Goal: Check status: Check status

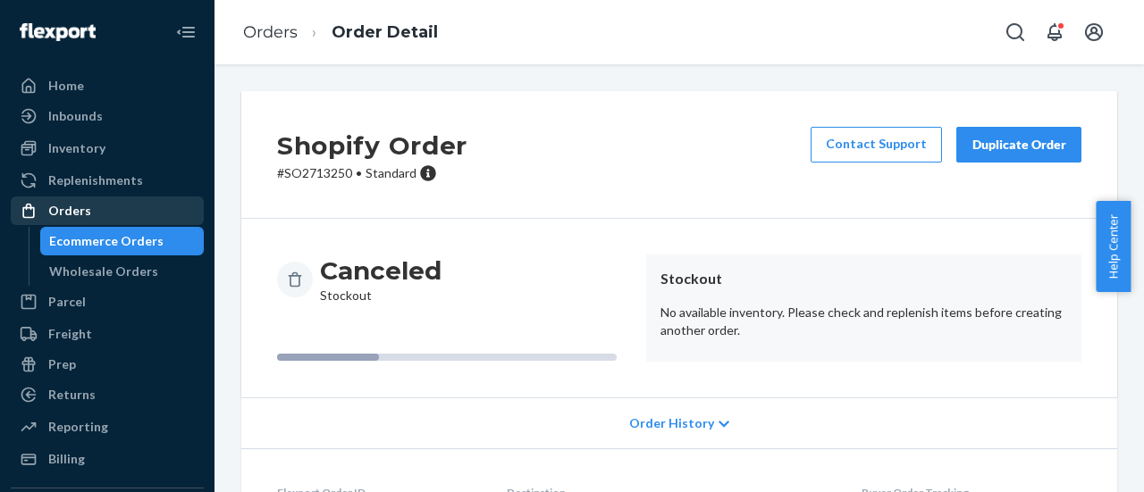
click at [105, 207] on div "Orders" at bounding box center [107, 210] width 189 height 25
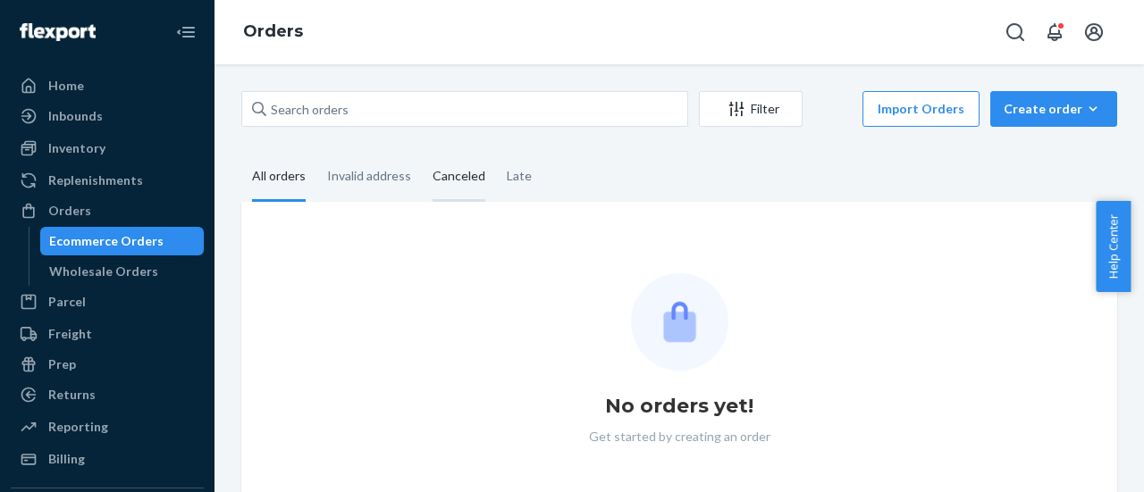
click at [455, 176] on div "Canceled" at bounding box center [459, 177] width 53 height 49
click at [422, 153] on input "Canceled" at bounding box center [422, 153] width 0 height 0
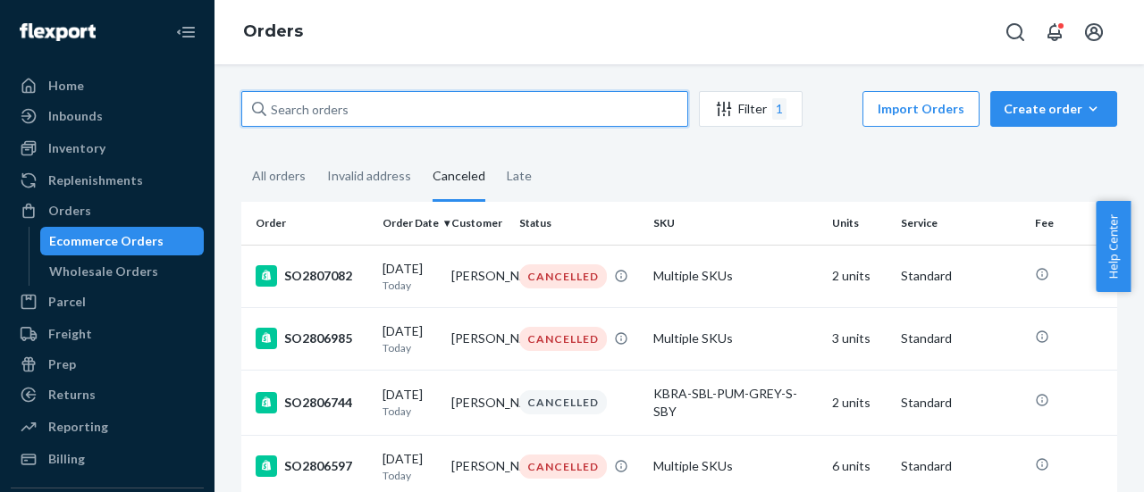
click at [338, 120] on input "text" at bounding box center [464, 109] width 447 height 36
paste input "SO2773624"
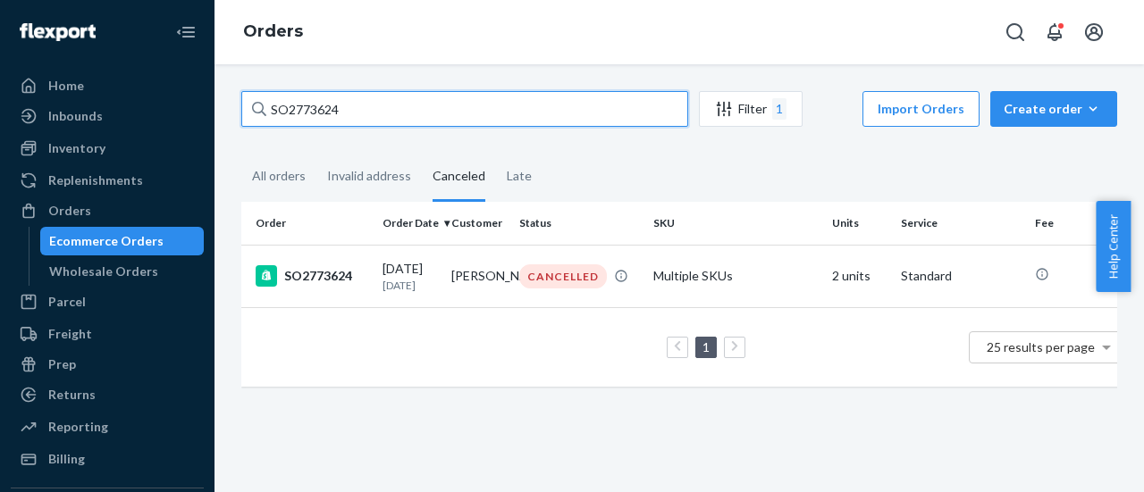
type input "SO2773624"
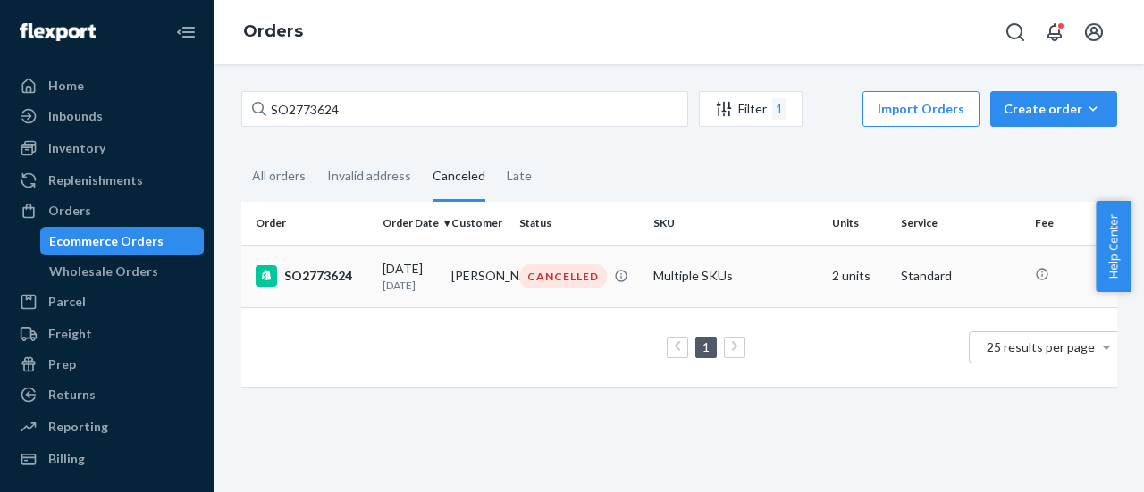
click at [331, 283] on div "SO2773624" at bounding box center [312, 275] width 113 height 21
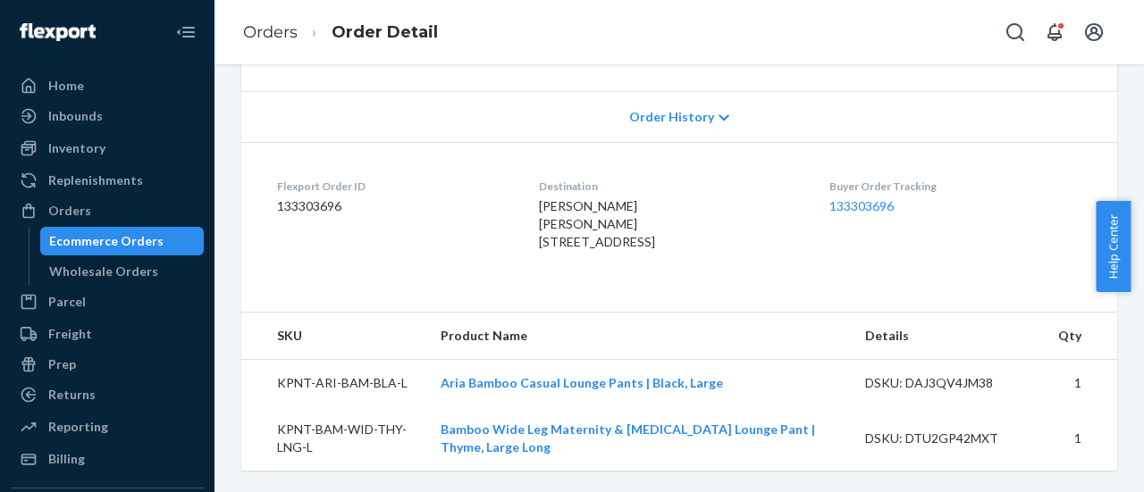
scroll to position [350, 0]
click at [673, 108] on span "Order History" at bounding box center [671, 117] width 85 height 18
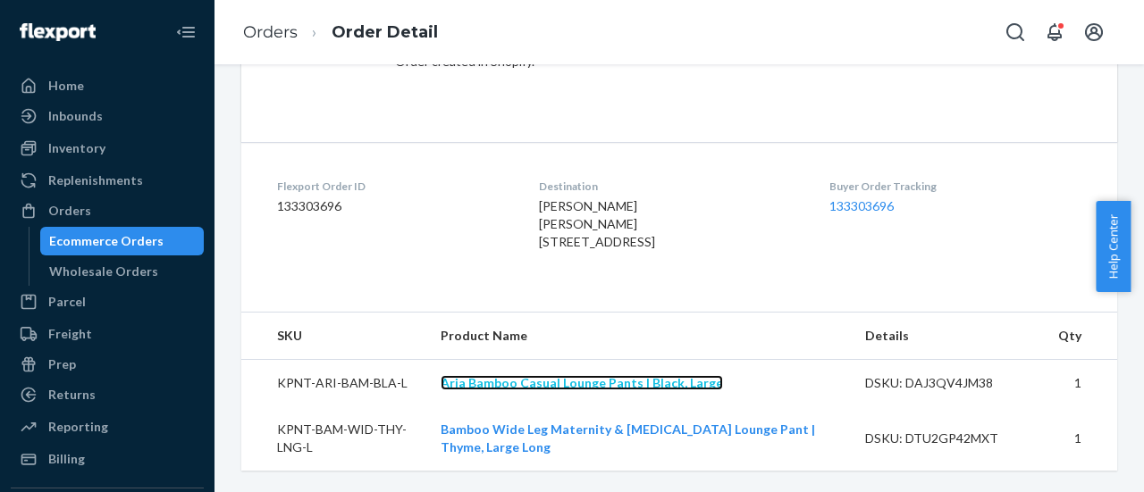
click at [527, 384] on link "Aria Bamboo Casual Lounge Pants | Black, Large" at bounding box center [582, 382] width 282 height 15
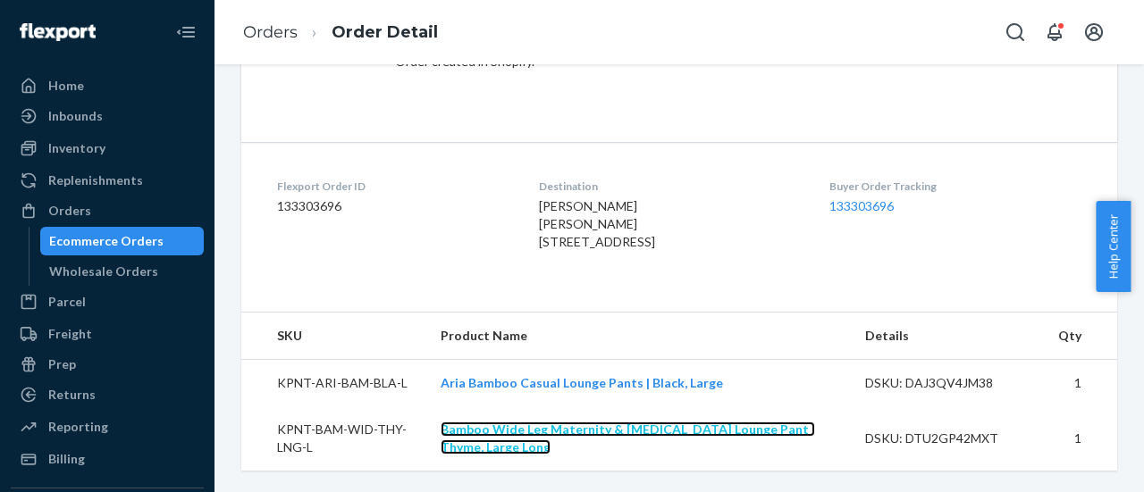
click at [535, 431] on link "Bamboo Wide Leg Maternity & Postpartum Lounge Pant | Thyme, Large Long" at bounding box center [628, 438] width 374 height 33
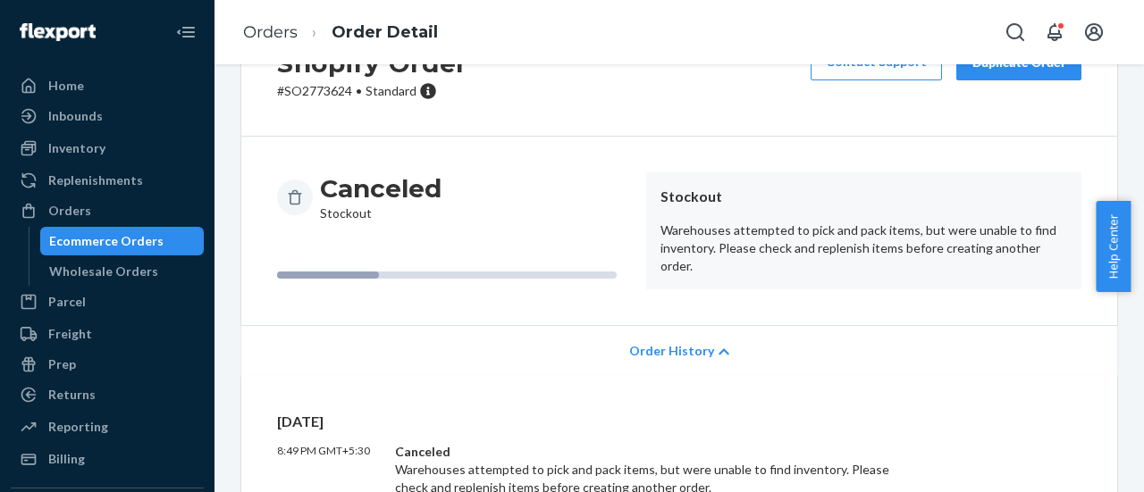
scroll to position [0, 0]
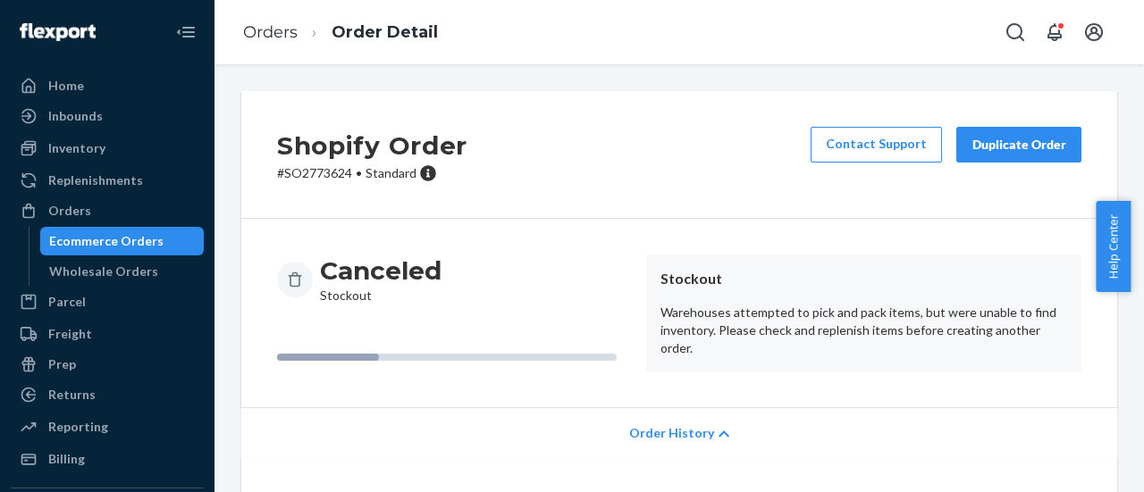
click at [295, 153] on h2 "Shopify Order" at bounding box center [372, 146] width 190 height 38
click at [318, 171] on p "# SO2773624 • Standard" at bounding box center [372, 173] width 190 height 18
copy p "SO2773624"
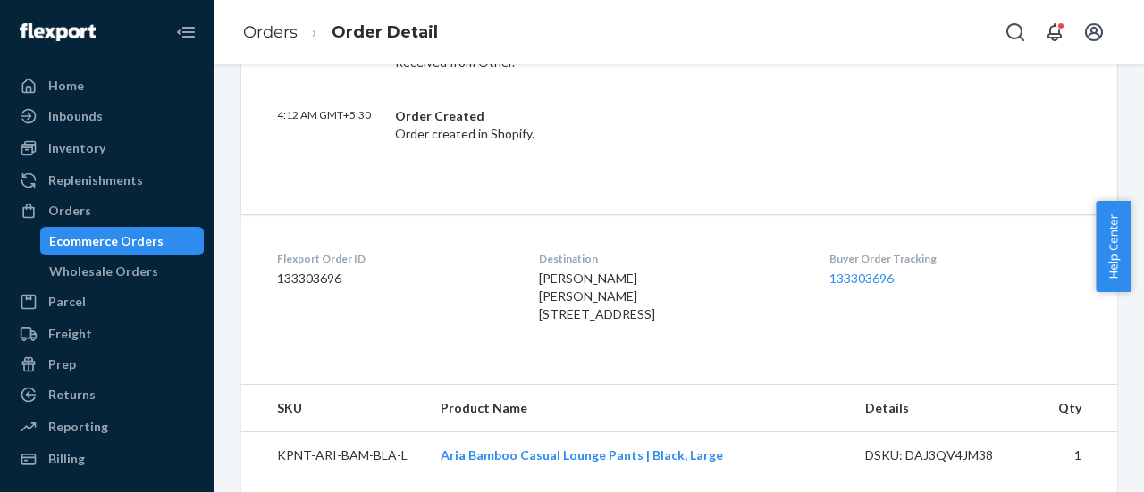
scroll to position [810, 0]
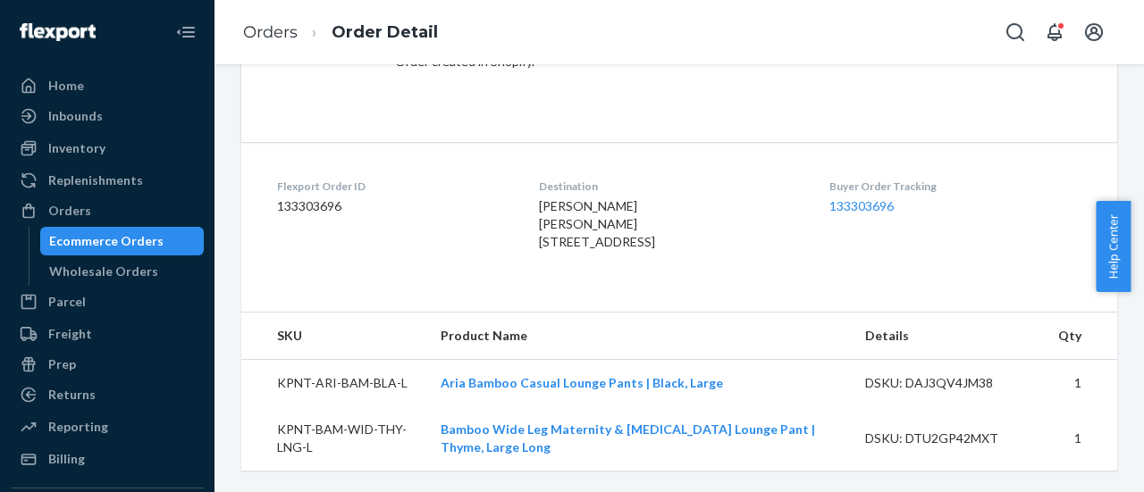
click at [364, 392] on td "KPNT-ARI-BAM-BLA-L" at bounding box center [333, 382] width 185 height 47
click at [363, 392] on td "KPNT-ARI-BAM-BLA-L" at bounding box center [333, 382] width 185 height 47
copy td "KPNT-ARI-BAM-BLA-L"
click at [374, 428] on td "KPNT-BAM-WID-THY-LNG-L" at bounding box center [333, 439] width 185 height 64
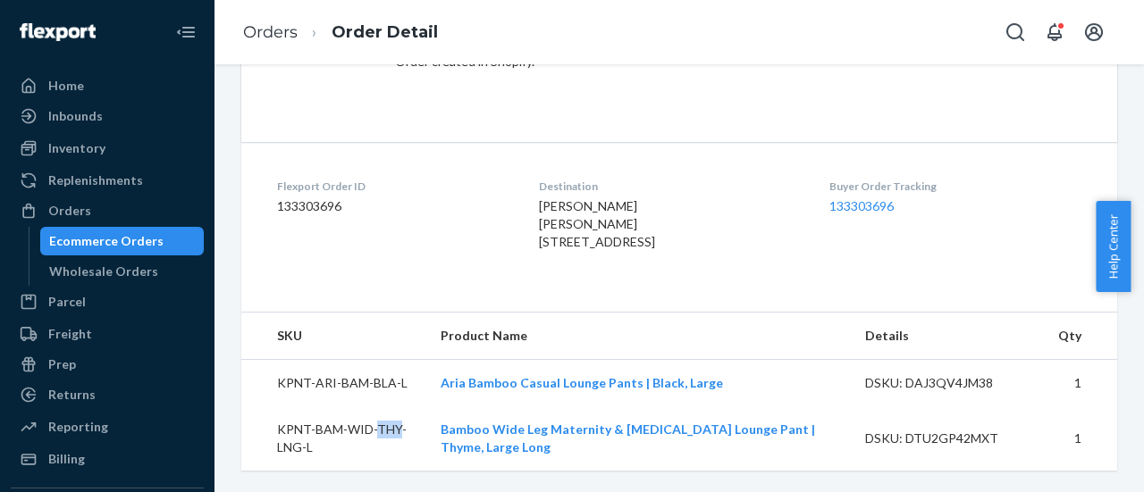
click at [374, 428] on td "KPNT-BAM-WID-THY-LNG-L" at bounding box center [333, 439] width 185 height 64
copy td "KPNT-BAM-WID-THY-LNG-L"
click at [348, 382] on td "KPNT-ARI-BAM-BLA-L" at bounding box center [333, 382] width 185 height 47
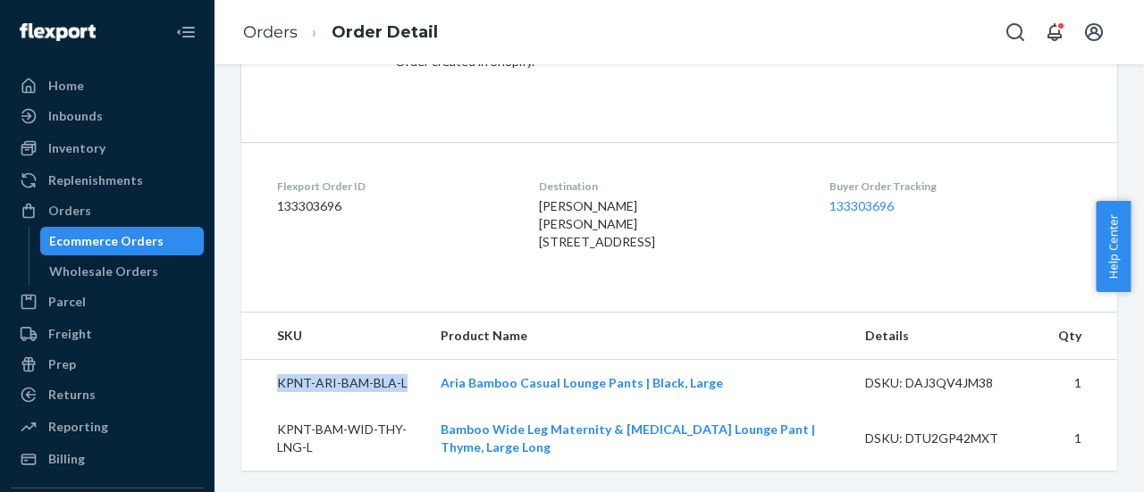
click at [348, 382] on td "KPNT-ARI-BAM-BLA-L" at bounding box center [333, 382] width 185 height 47
copy td "KPNT-ARI-BAM-BLA-L"
click at [307, 420] on td "KPNT-BAM-WID-THY-LNG-L" at bounding box center [333, 439] width 185 height 64
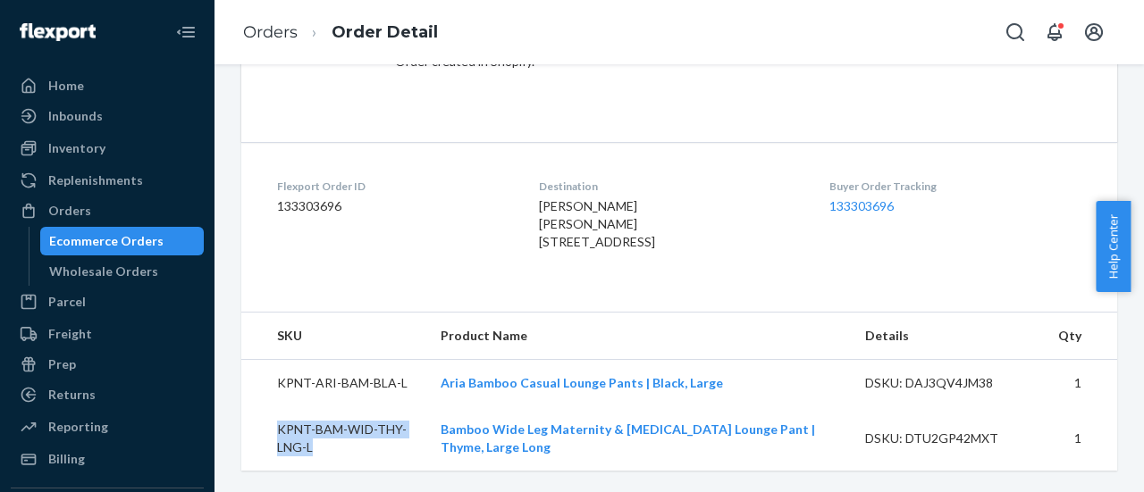
copy td "KPNT-BAM-WID-THY-LNG-L"
click at [86, 210] on div "Orders" at bounding box center [69, 211] width 43 height 18
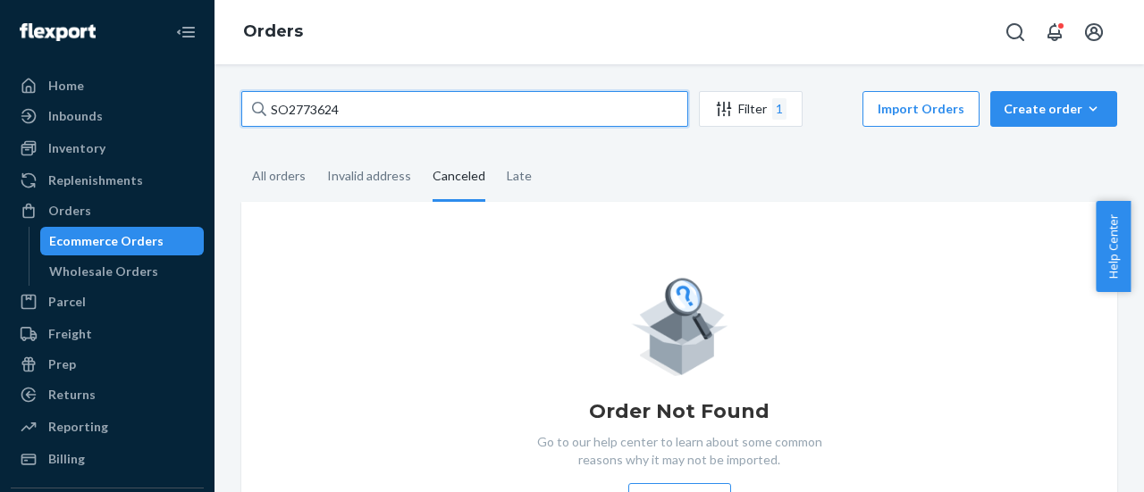
click at [668, 106] on input "SO2773624" at bounding box center [464, 109] width 447 height 36
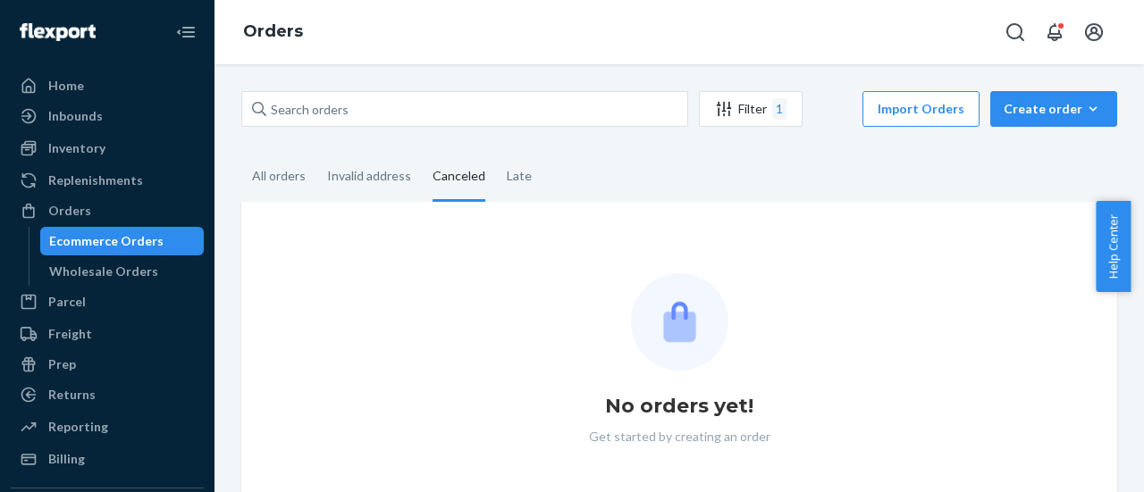
click at [600, 176] on fieldset "All orders Invalid address Canceled Late" at bounding box center [679, 177] width 876 height 49
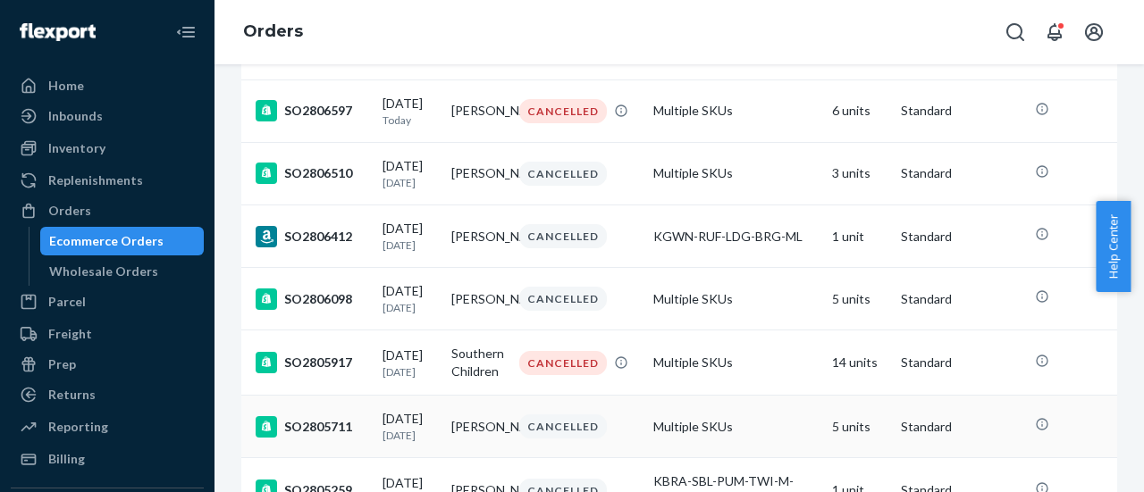
scroll to position [328, 0]
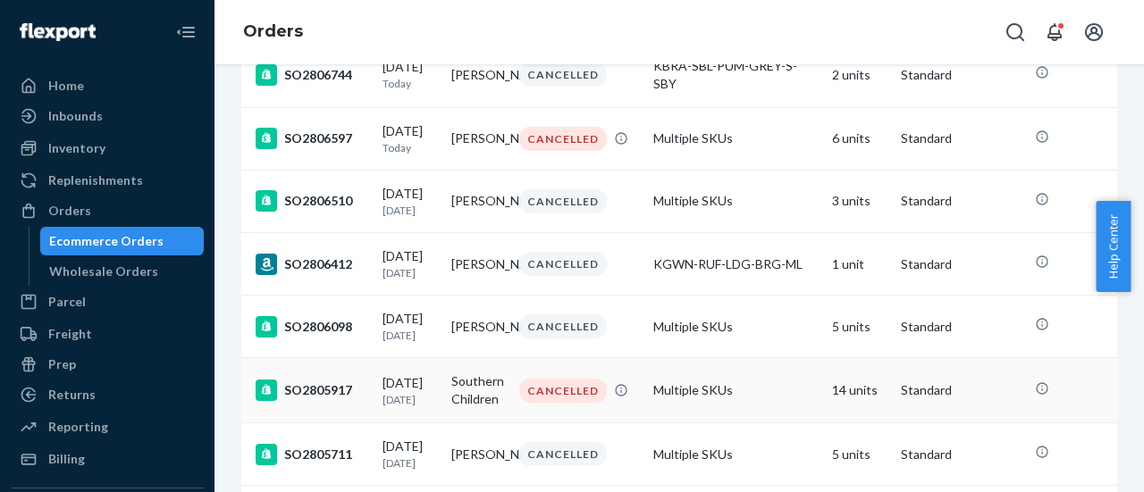
click at [319, 401] on div "SO2805917" at bounding box center [312, 390] width 113 height 21
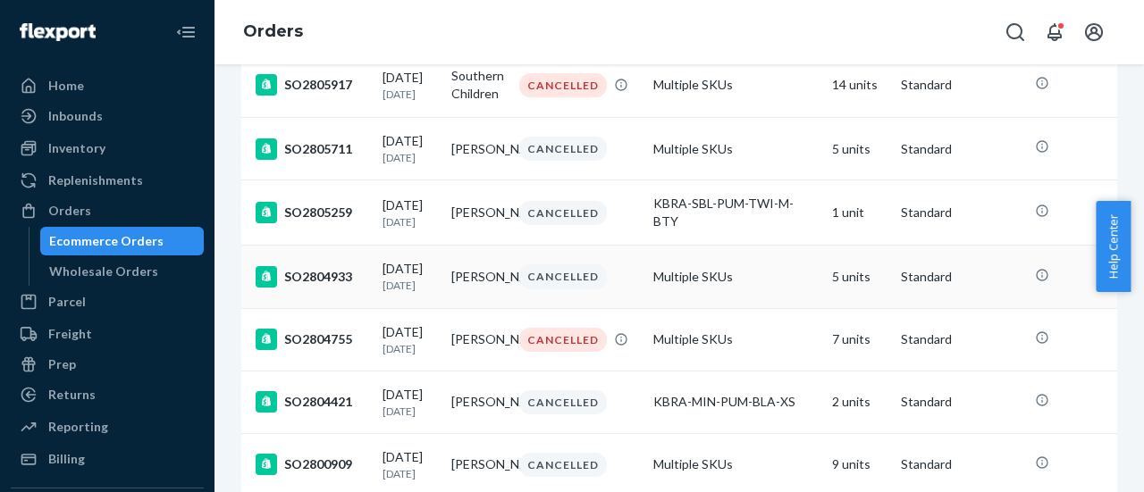
scroll to position [534, 0]
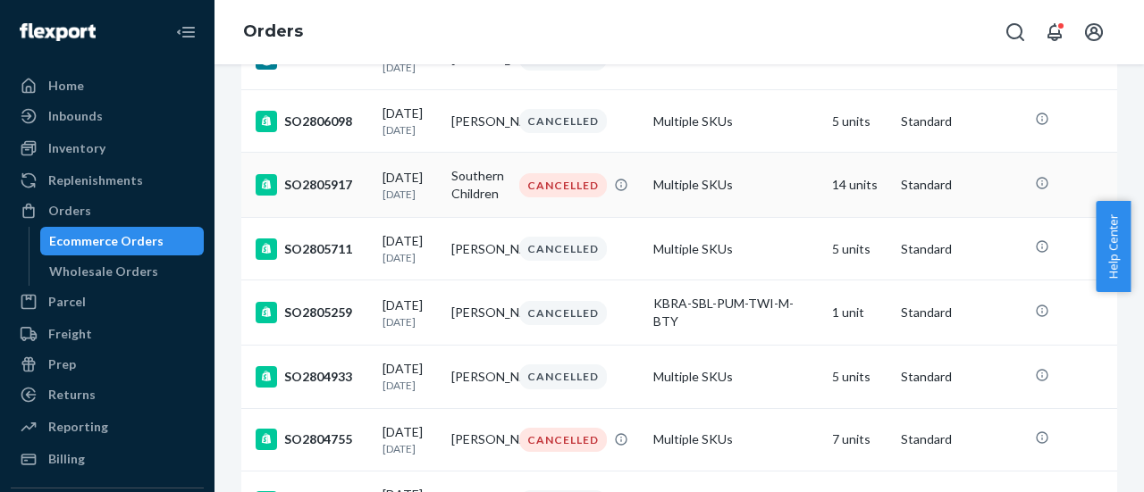
click at [327, 196] on div "SO2805917" at bounding box center [312, 184] width 113 height 21
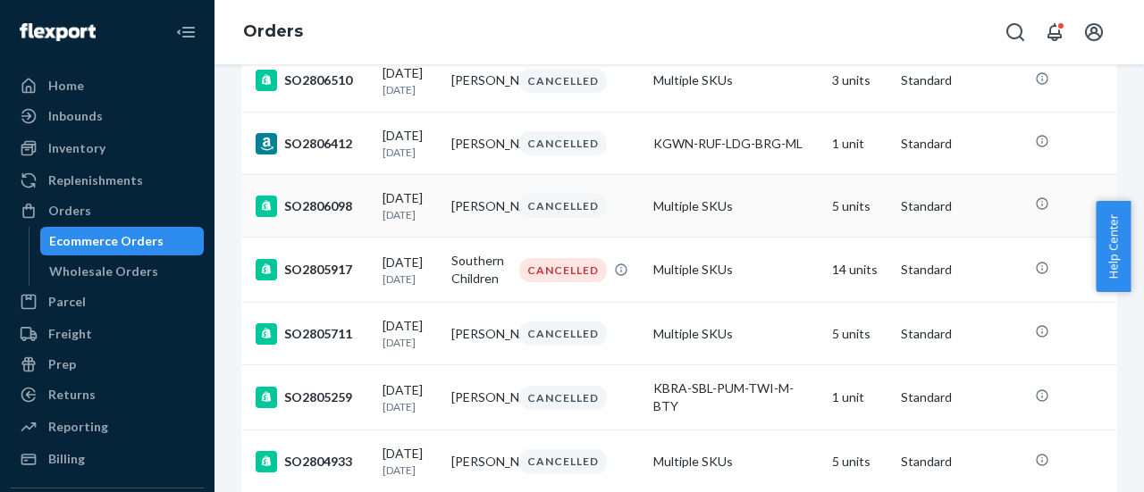
scroll to position [444, 0]
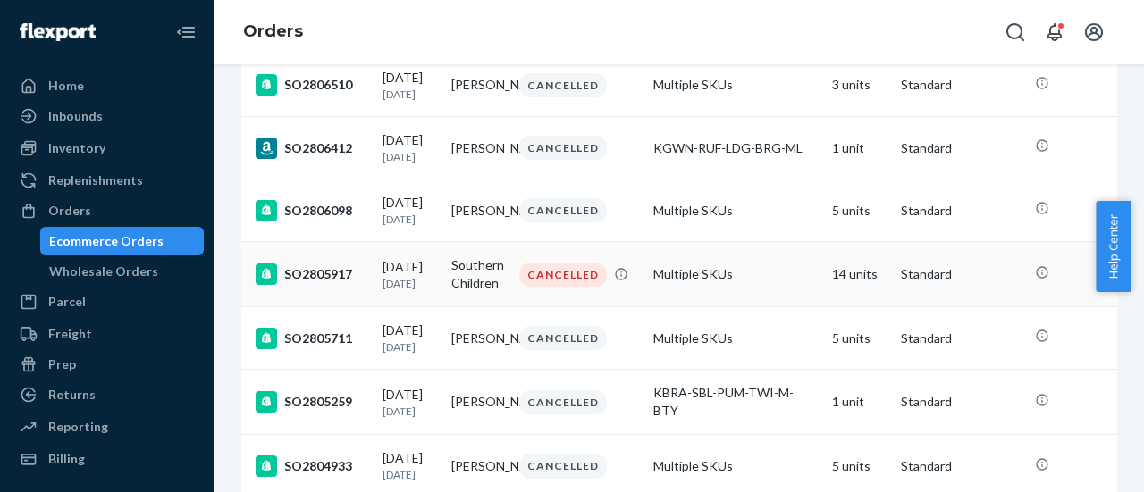
click at [297, 285] on div "SO2805917" at bounding box center [312, 274] width 113 height 21
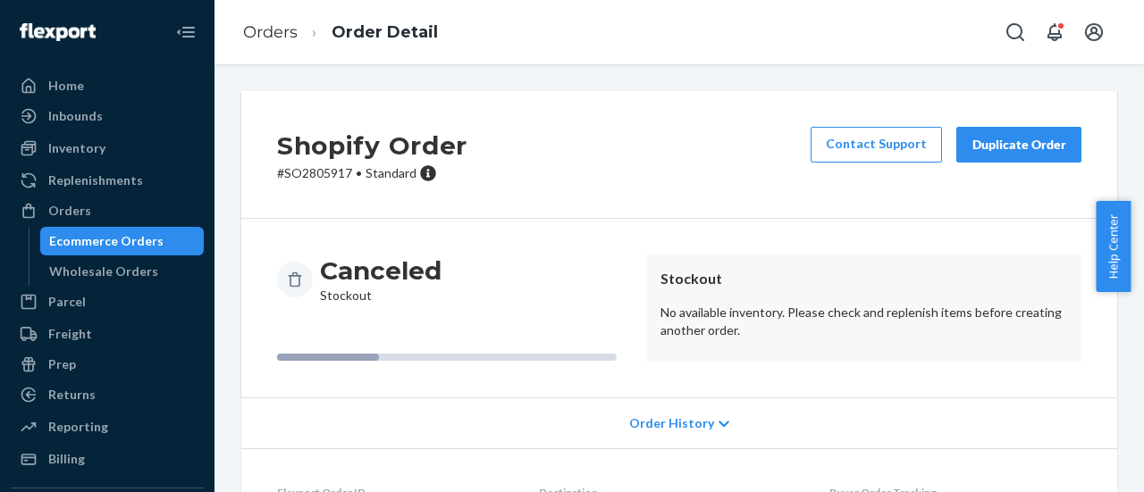
click at [321, 178] on p "# SO2805917 • Standard" at bounding box center [372, 173] width 190 height 18
copy p "SO2805917"
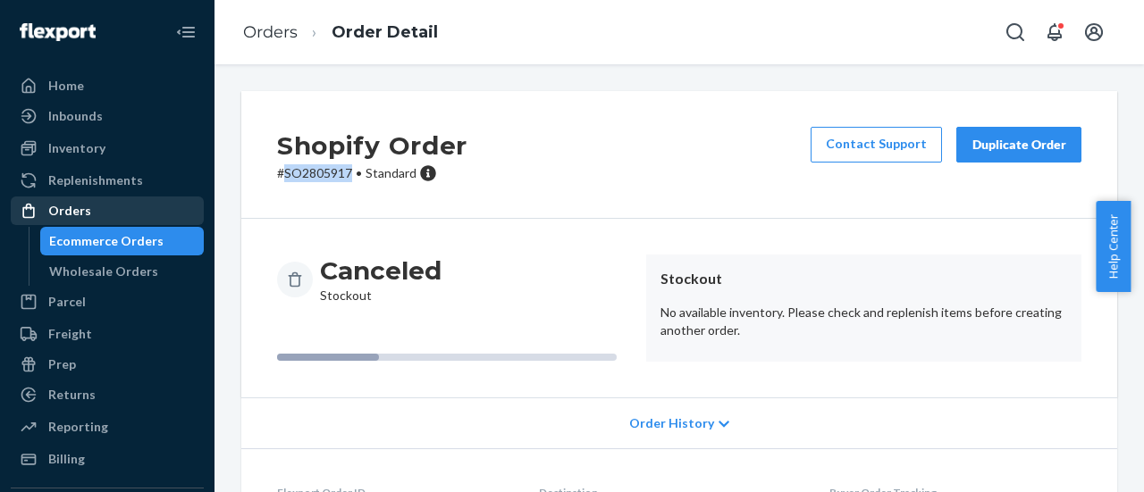
click at [63, 210] on div "Orders" at bounding box center [69, 211] width 43 height 18
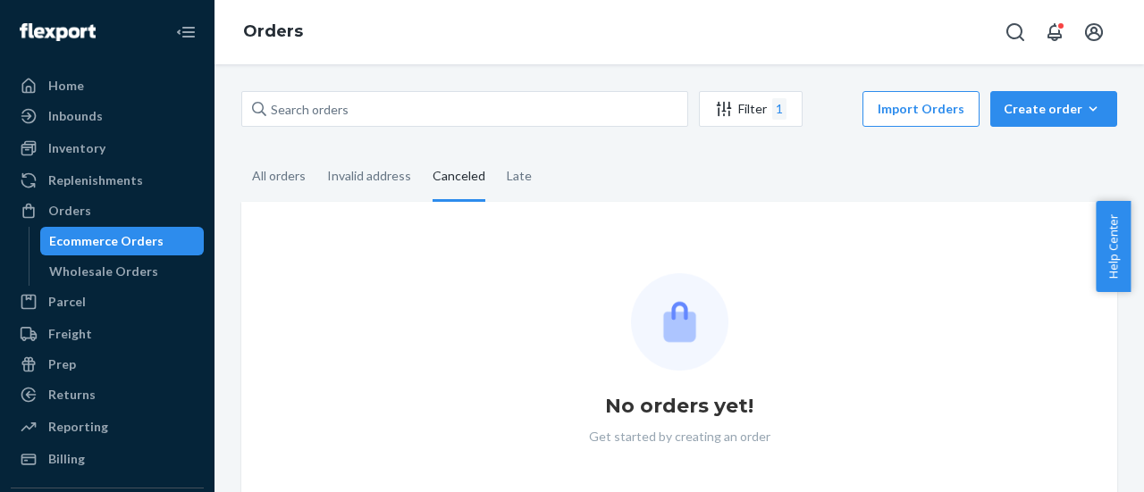
click at [667, 170] on fieldset "All orders Invalid address Canceled Late" at bounding box center [679, 177] width 876 height 49
click at [301, 175] on div "All orders" at bounding box center [279, 177] width 54 height 49
click at [241, 153] on input "All orders" at bounding box center [241, 153] width 0 height 0
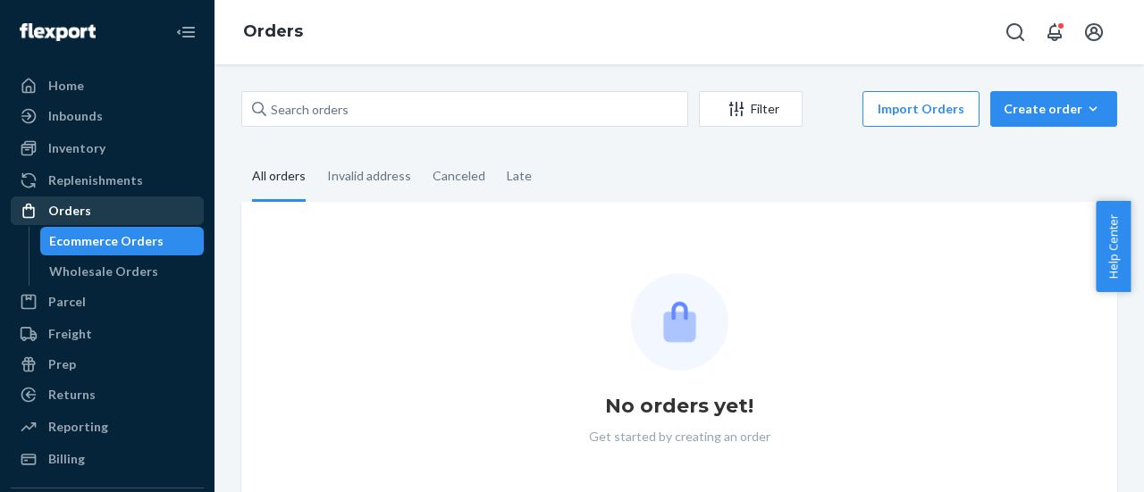
click at [102, 213] on div "Orders" at bounding box center [107, 210] width 189 height 25
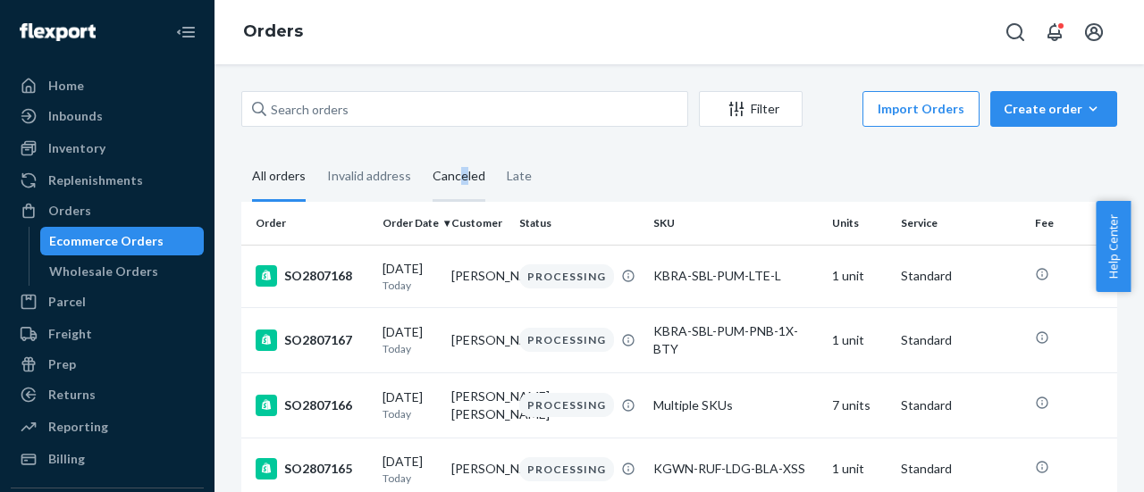
click at [461, 176] on div "Canceled" at bounding box center [459, 177] width 53 height 49
click at [451, 176] on div "Canceled" at bounding box center [459, 177] width 53 height 49
click at [422, 153] on input "Canceled" at bounding box center [422, 153] width 0 height 0
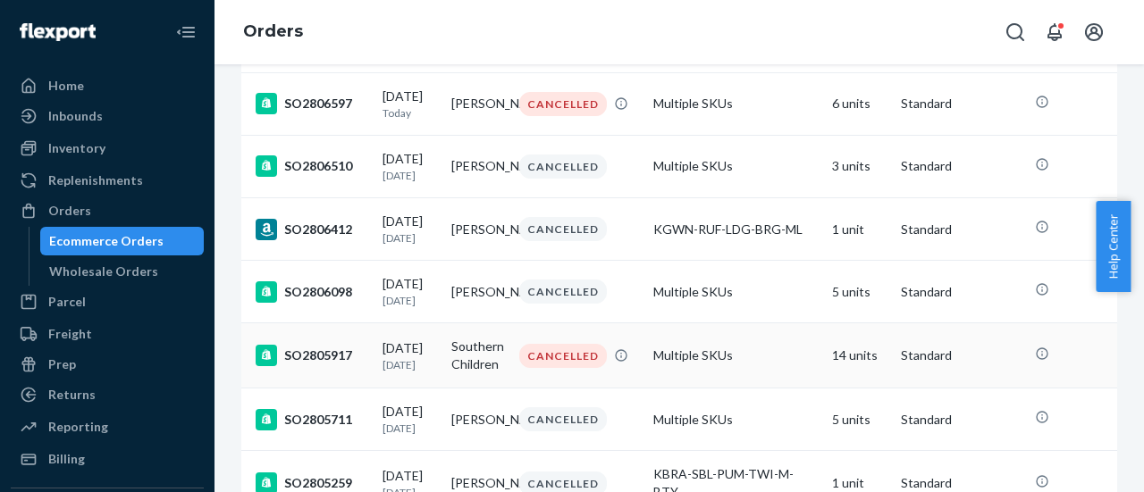
scroll to position [273, 0]
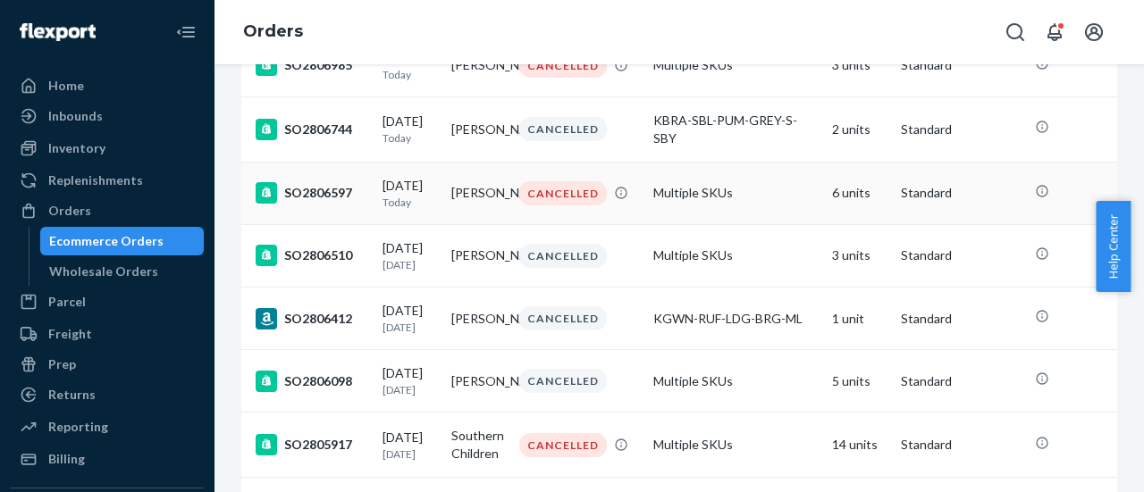
click at [326, 201] on div "SO2806597" at bounding box center [312, 192] width 113 height 21
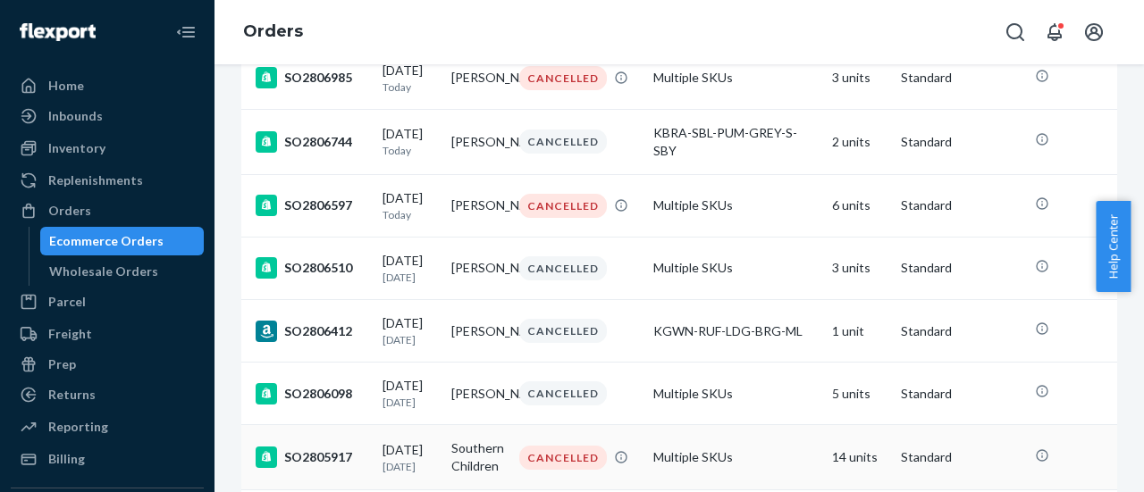
scroll to position [184, 0]
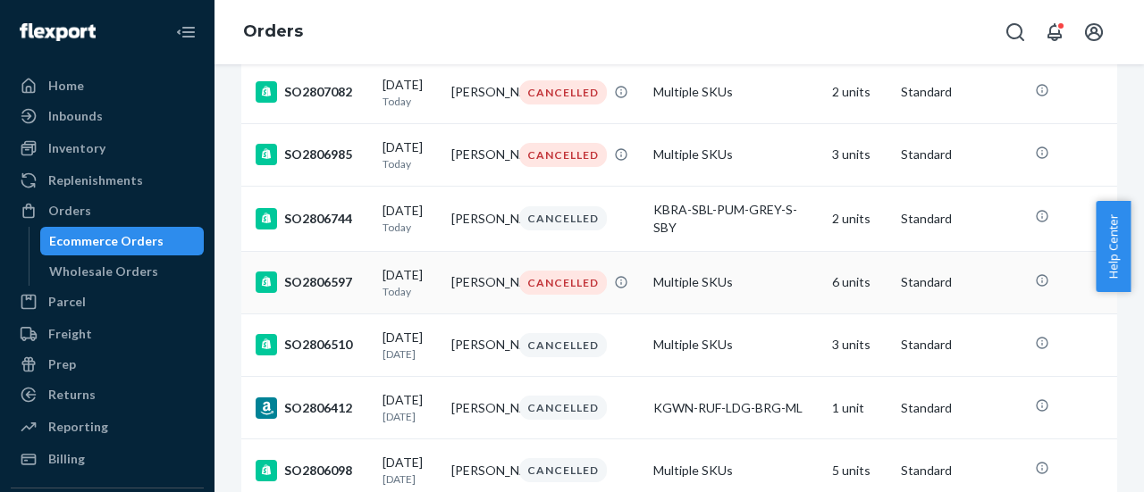
click at [311, 281] on div "SO2806597" at bounding box center [312, 282] width 113 height 21
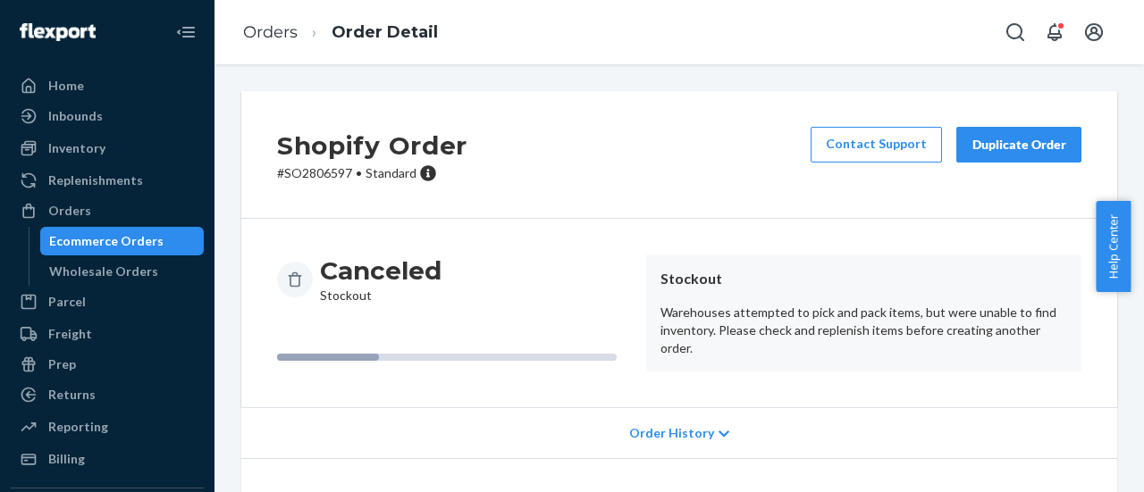
click at [324, 167] on p "# SO2806597 • Standard" at bounding box center [372, 173] width 190 height 18
click at [324, 166] on p "# SO2806597 • Standard" at bounding box center [372, 173] width 190 height 18
copy p "SO2806597"
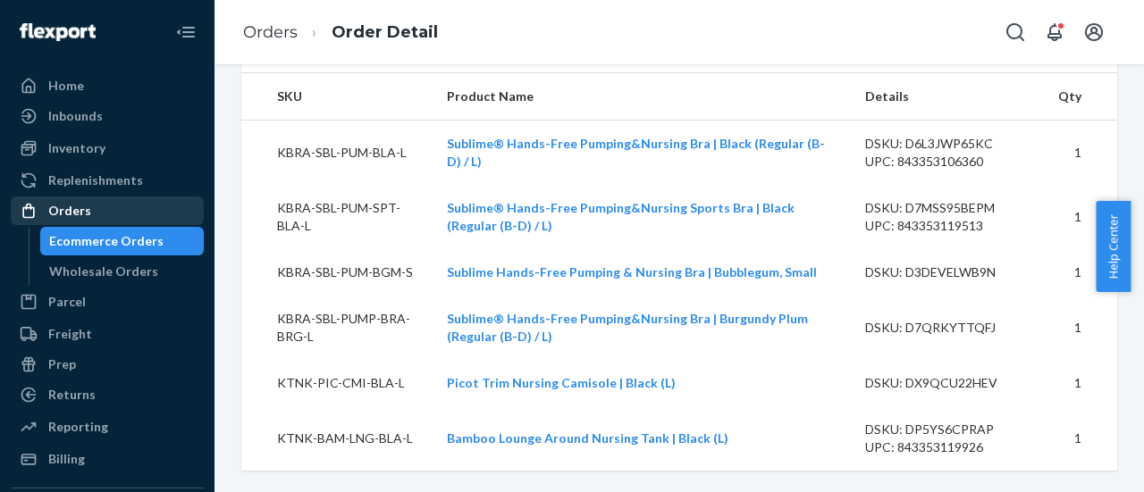
click at [91, 208] on div "Orders" at bounding box center [107, 210] width 189 height 25
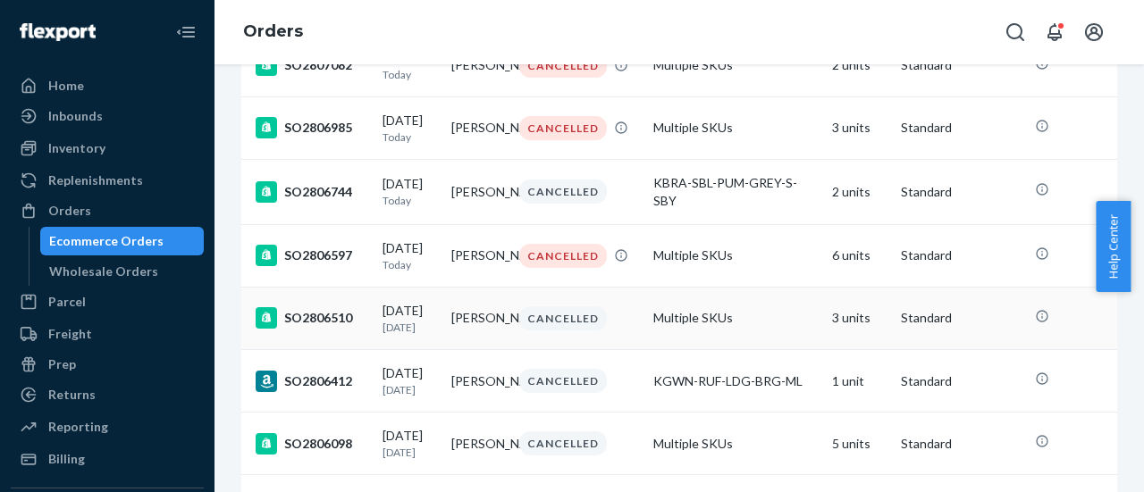
scroll to position [184, 0]
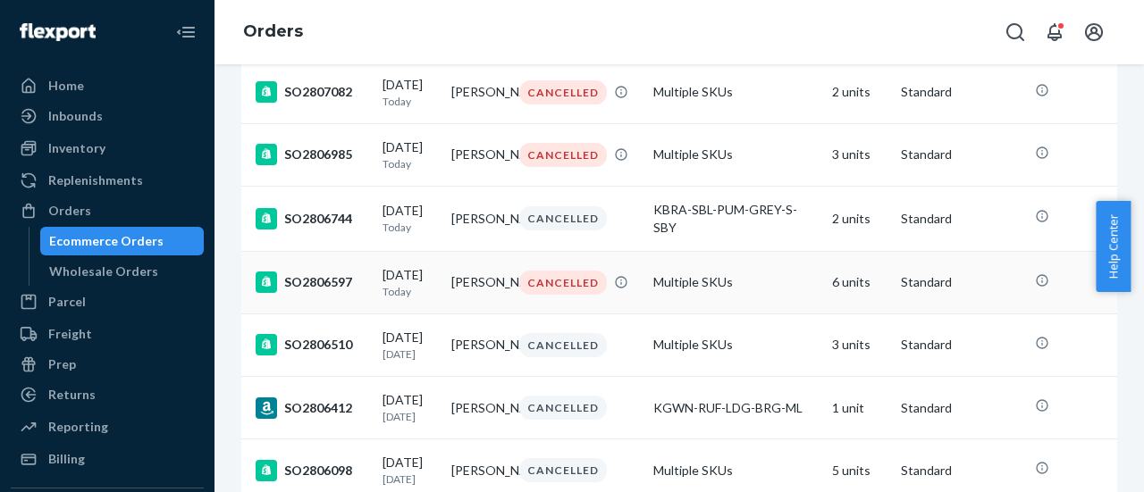
click at [326, 285] on div "SO2806597" at bounding box center [312, 282] width 113 height 21
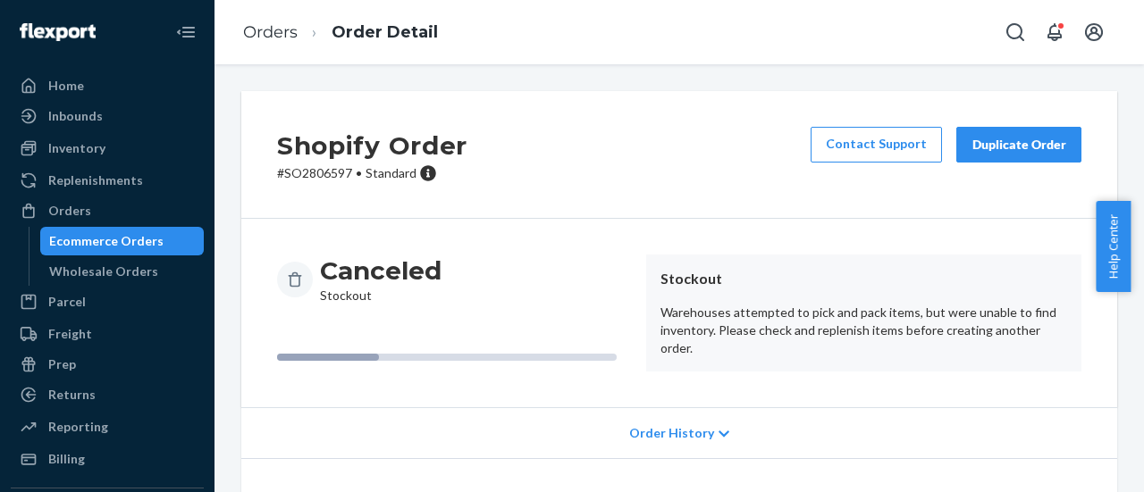
click at [322, 176] on p "# SO2806597 • Standard" at bounding box center [372, 173] width 190 height 18
copy p "SO2806597"
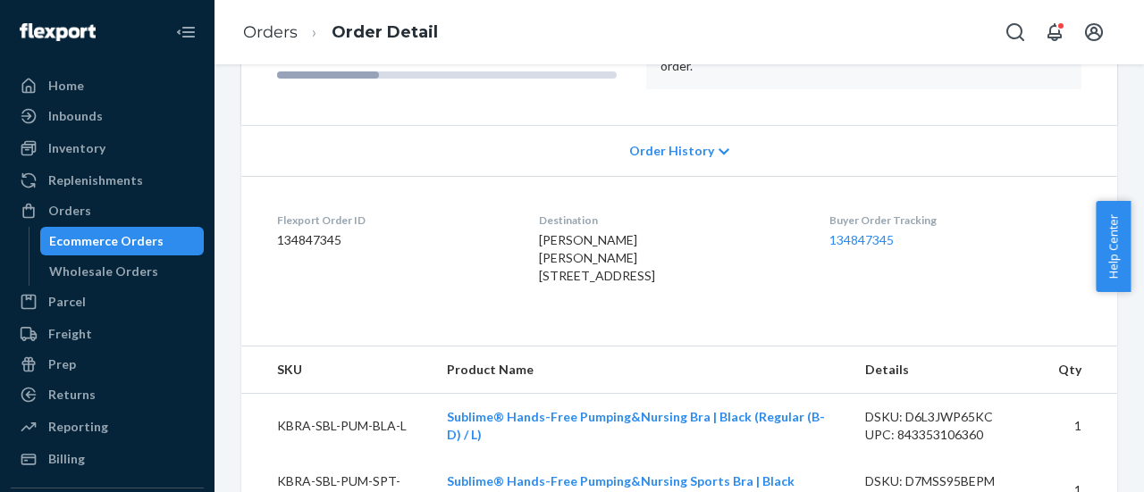
scroll to position [590, 0]
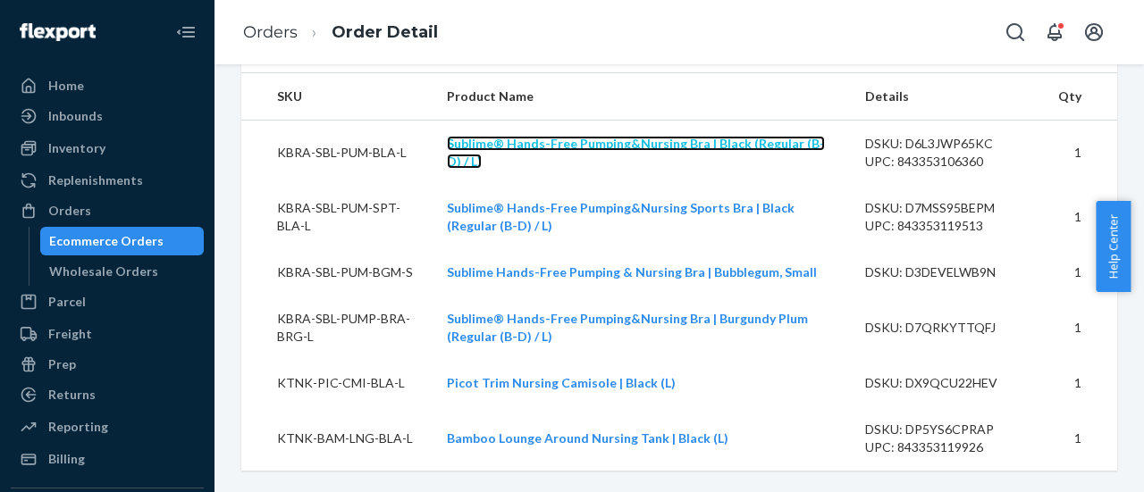
click at [474, 142] on link "Sublime® Hands-Free Pumping&Nursing Bra | Black (Regular (B-D) / L)" at bounding box center [636, 152] width 378 height 33
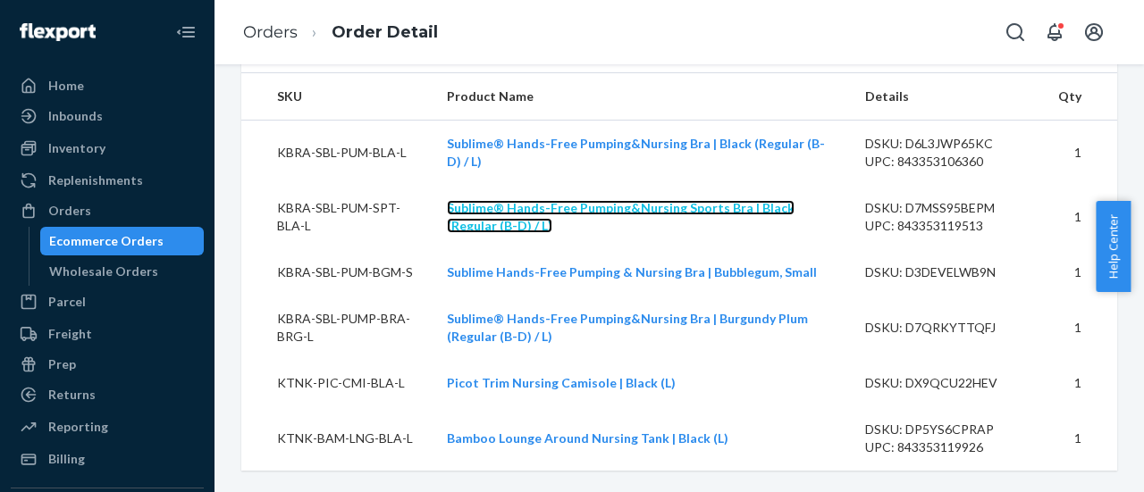
click at [483, 209] on link "Sublime® Hands-Free Pumping&Nursing Sports Bra | Black (Regular (B-D) / L)" at bounding box center [621, 216] width 348 height 33
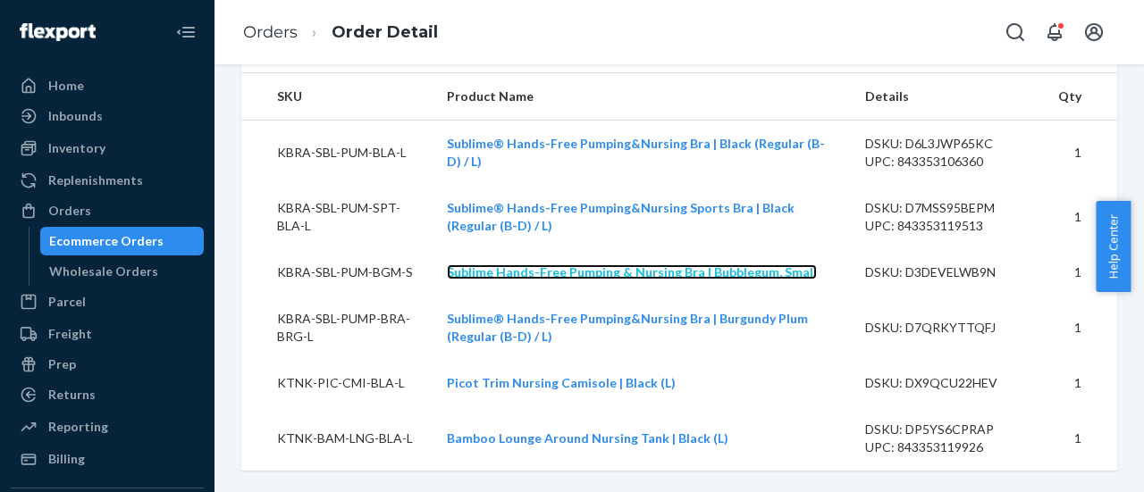
click at [499, 267] on link "Sublime Hands-Free Pumping & Nursing Bra | Bubblegum, Small" at bounding box center [632, 272] width 370 height 15
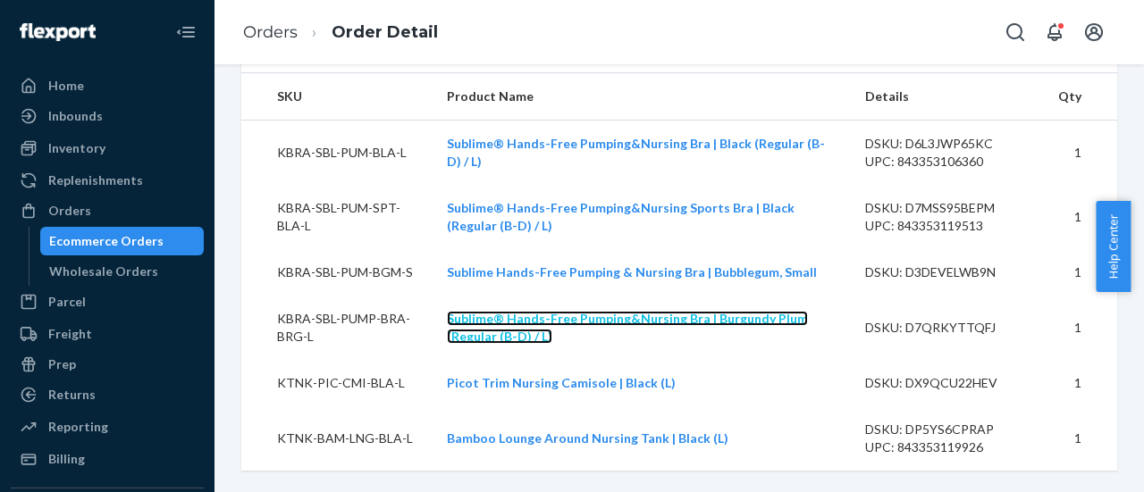
click at [499, 316] on link "Sublime® Hands-Free Pumping&Nursing Bra | Burgundy Plum (Regular (B-D) / L)" at bounding box center [627, 327] width 361 height 33
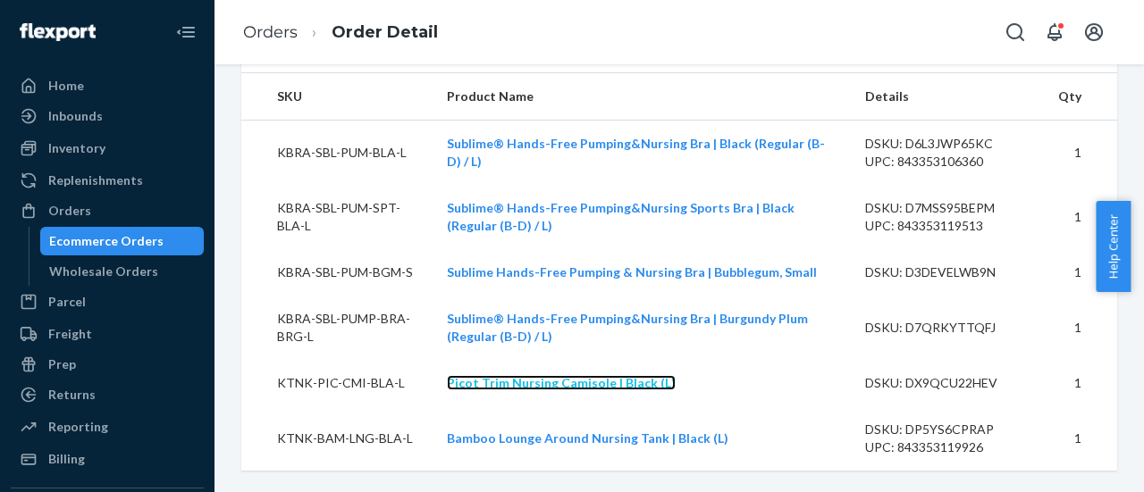
click at [504, 379] on link "Picot Trim Nursing Camisole | Black (L)" at bounding box center [561, 382] width 229 height 15
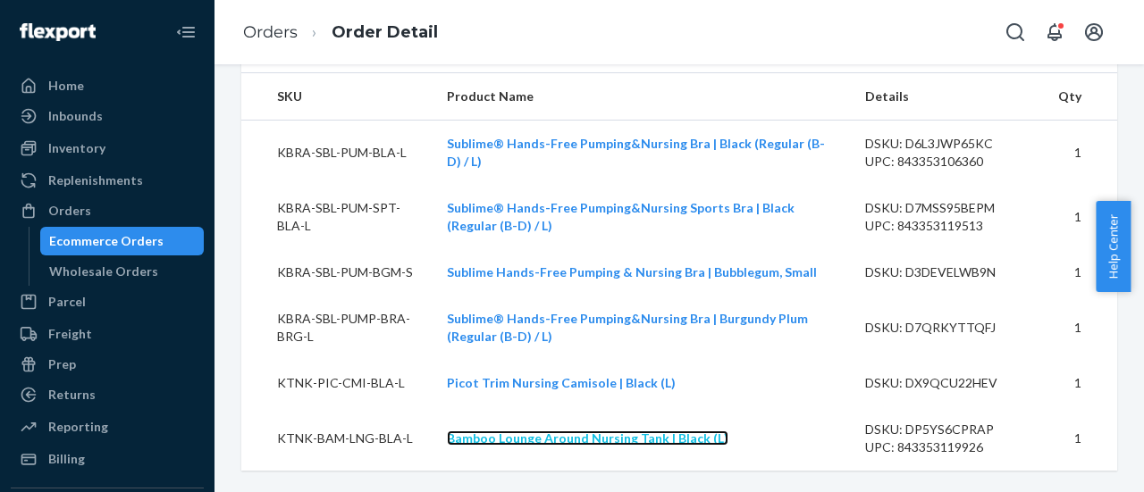
click at [525, 441] on link "Bamboo Lounge Around Nursing Tank | Black (L)" at bounding box center [588, 438] width 282 height 15
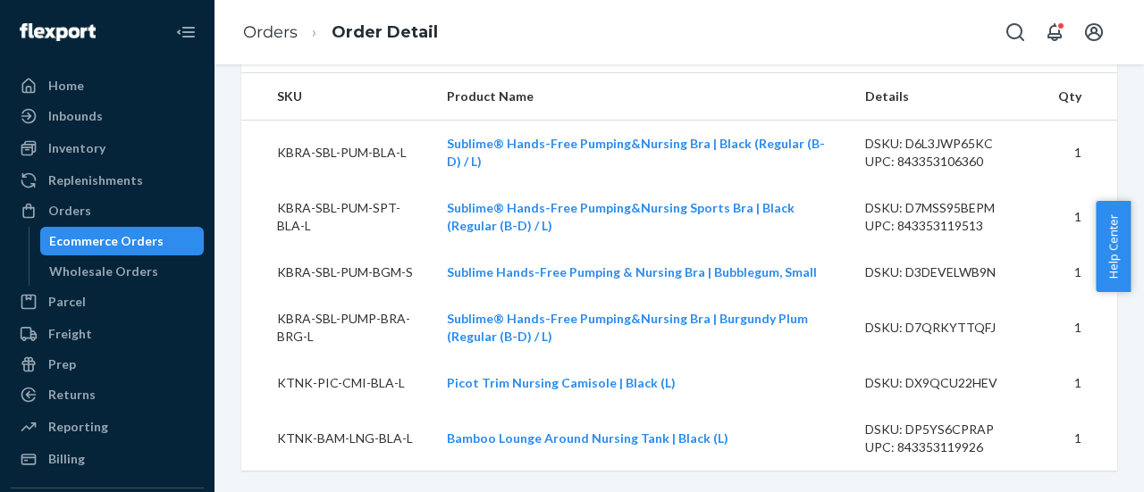
click at [370, 157] on td "KBRA-SBL-PUM-BLA-L" at bounding box center [336, 152] width 191 height 65
copy td "KBRA-SBL-PUM-BLA-L"
click at [350, 217] on td "KBRA-SBL-PUM-SPT-BLA-L" at bounding box center [336, 217] width 191 height 64
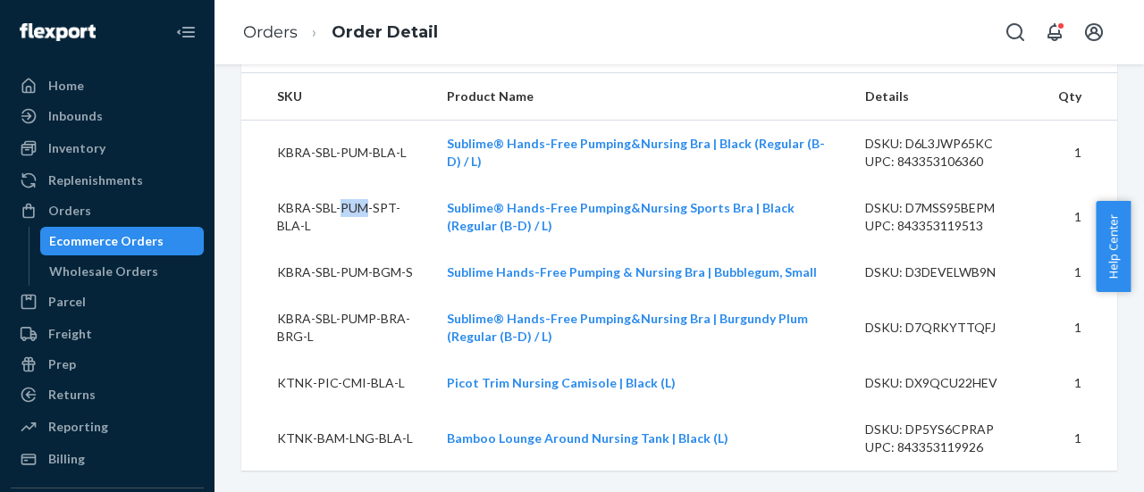
click at [350, 217] on td "KBRA-SBL-PUM-SPT-BLA-L" at bounding box center [336, 217] width 191 height 64
click at [352, 272] on td "KBRA-SBL-PUM-BGM-S" at bounding box center [336, 272] width 191 height 46
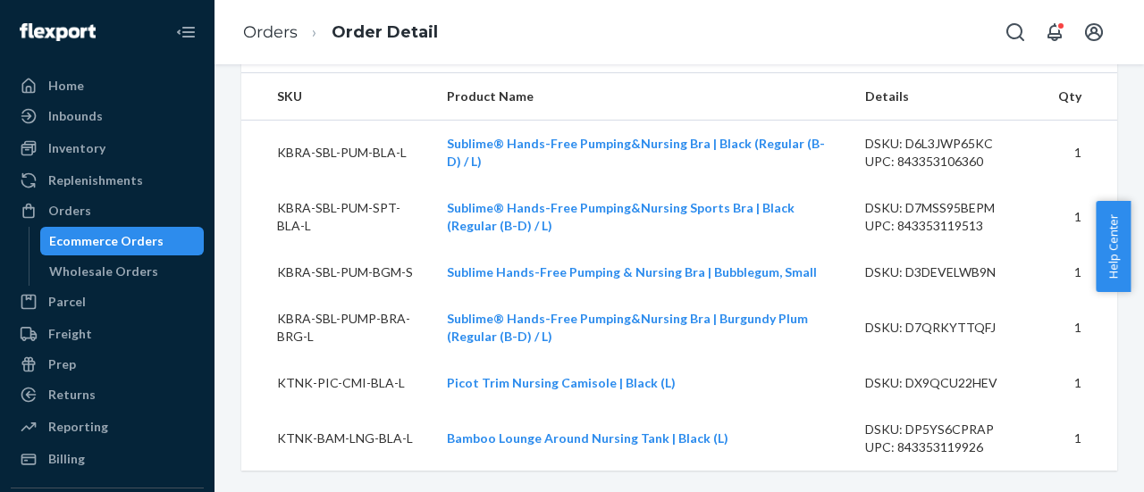
click at [322, 323] on td "KBRA-SBL-PUMP-BRA-BRG-L" at bounding box center [336, 328] width 191 height 64
click at [327, 379] on td "KTNK-PIC-CMI-BLA-L" at bounding box center [336, 383] width 191 height 46
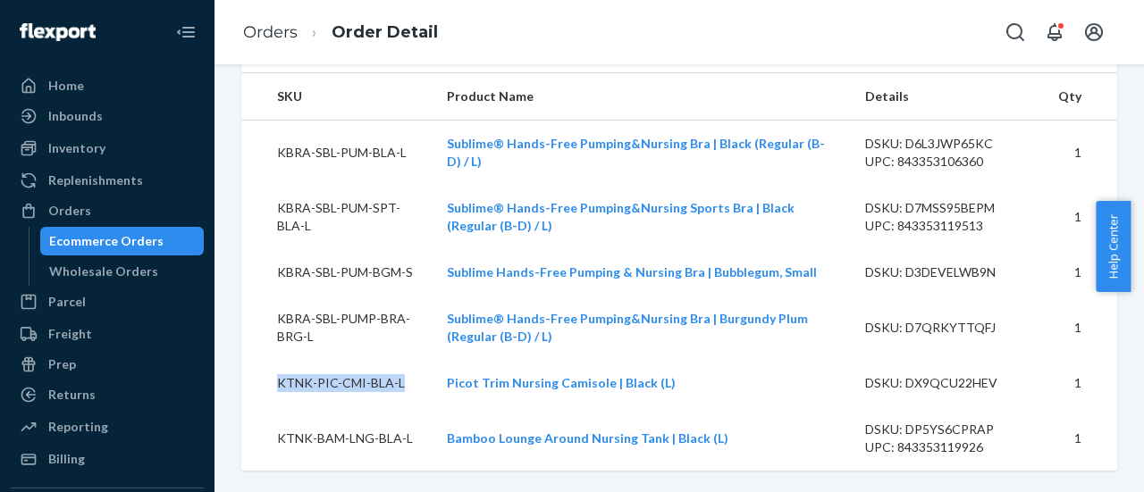
click at [327, 379] on td "KTNK-PIC-CMI-BLA-L" at bounding box center [336, 383] width 191 height 46
click at [328, 441] on td "KTNK-BAM-LNG-BLA-L" at bounding box center [336, 439] width 191 height 64
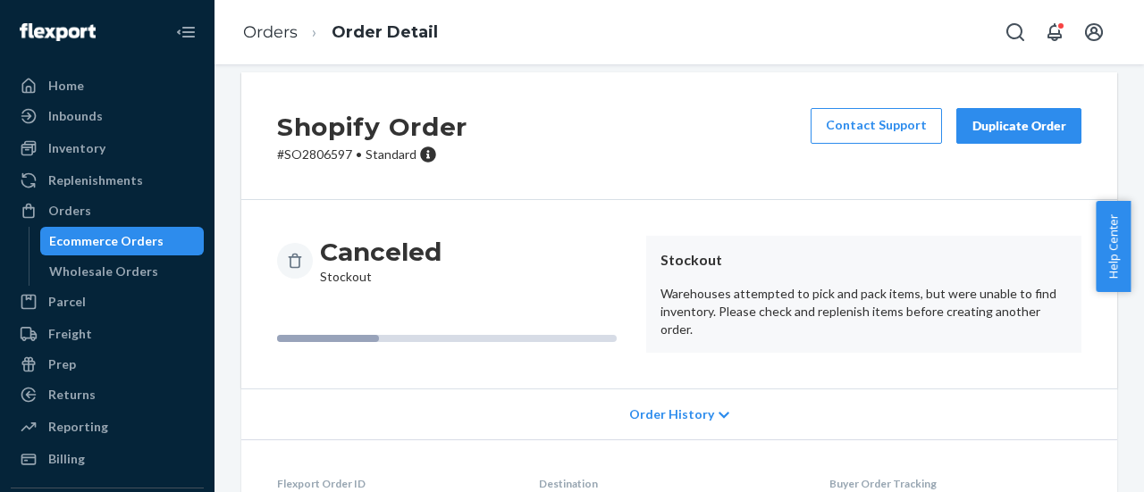
scroll to position [0, 0]
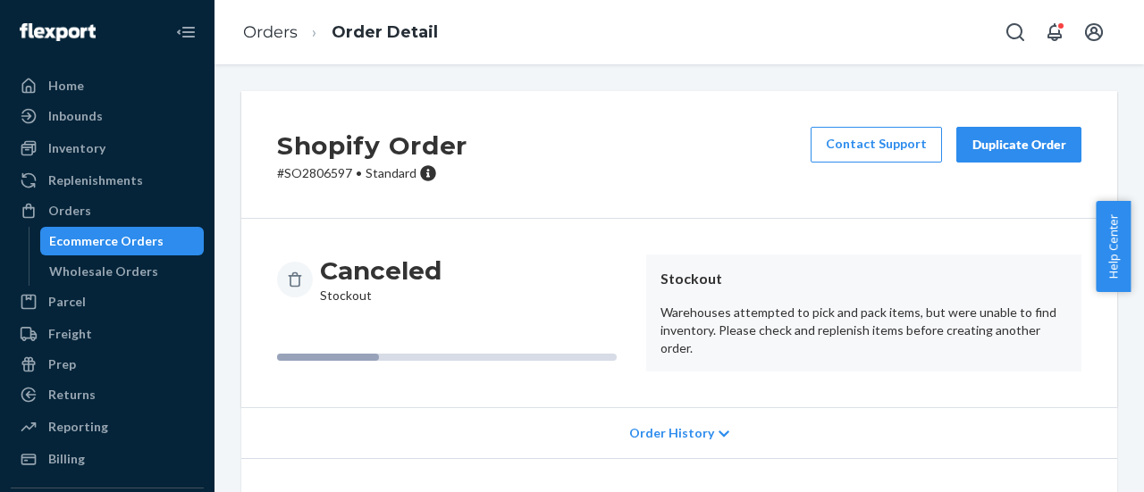
click at [329, 173] on p "# SO2806597 • Standard" at bounding box center [372, 173] width 190 height 18
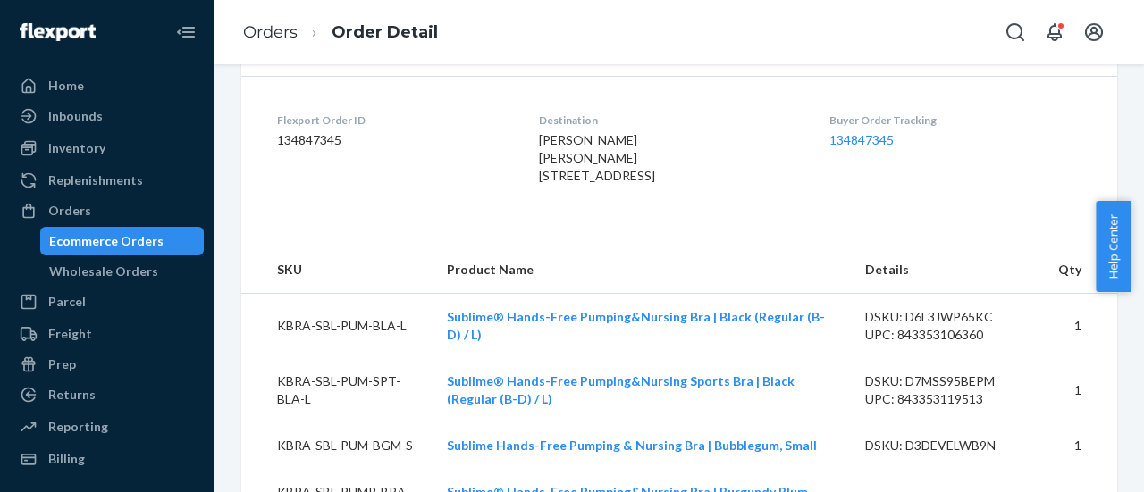
scroll to position [590, 0]
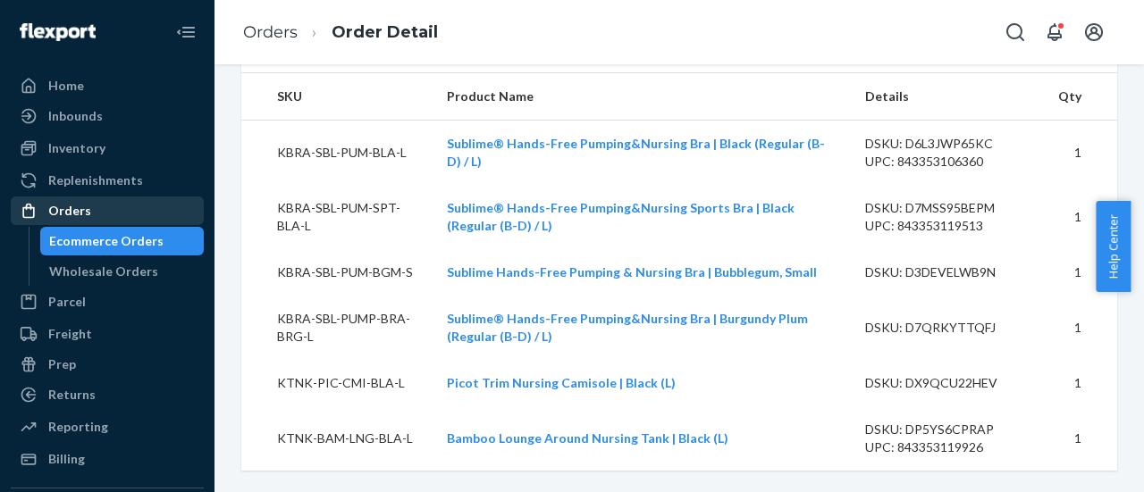
drag, startPoint x: 88, startPoint y: 209, endPoint x: 83, endPoint y: 223, distance: 14.1
click at [88, 209] on div "Orders" at bounding box center [69, 211] width 43 height 18
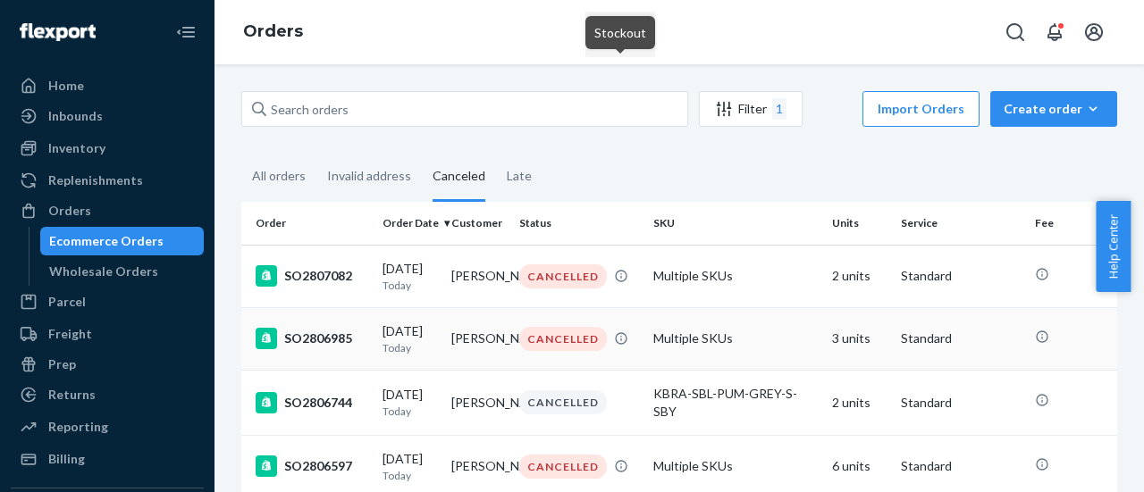
click at [331, 346] on div "SO2806985" at bounding box center [312, 338] width 113 height 21
click at [331, 340] on div "SO2806985" at bounding box center [312, 338] width 113 height 21
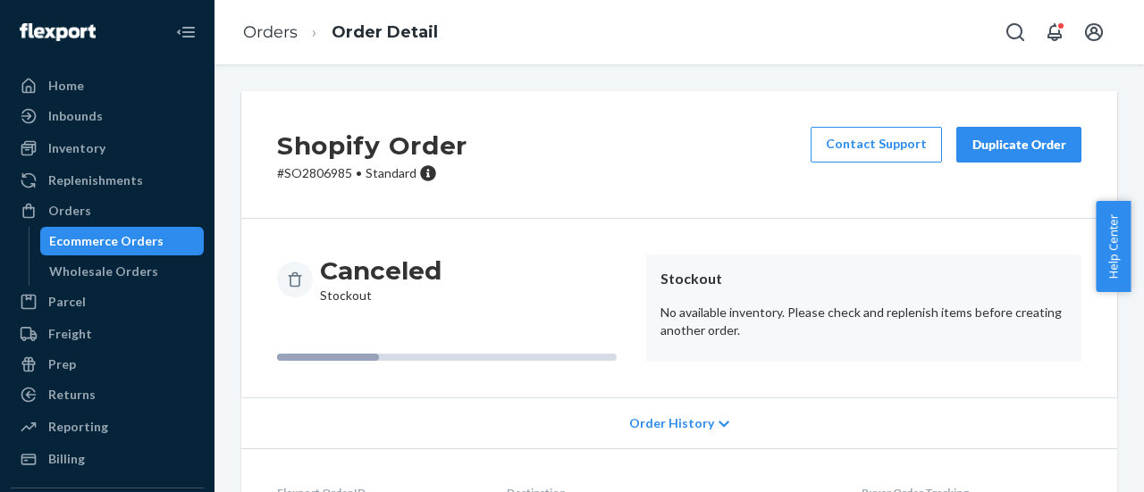
click at [335, 168] on p "# SO2806985 • Standard" at bounding box center [372, 173] width 190 height 18
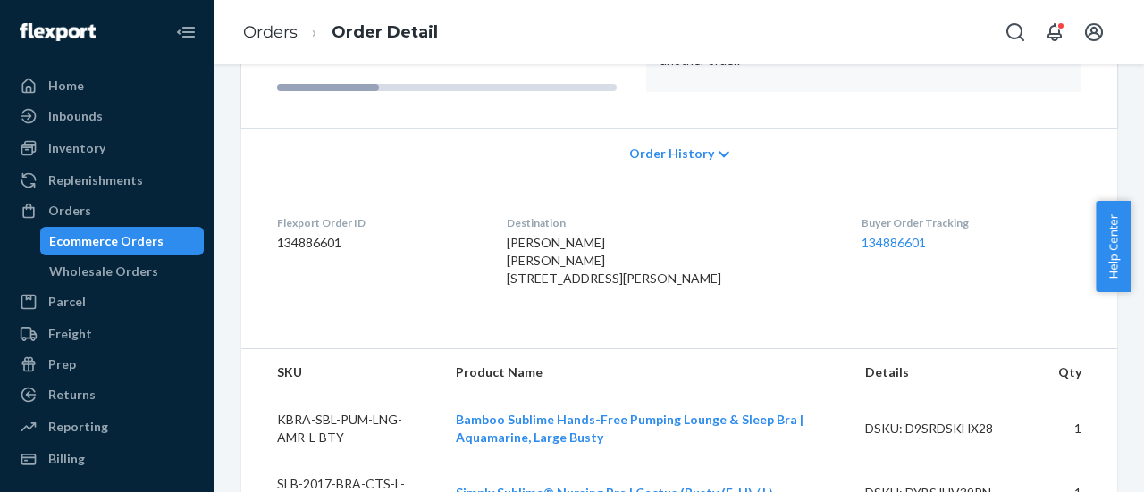
scroll to position [405, 0]
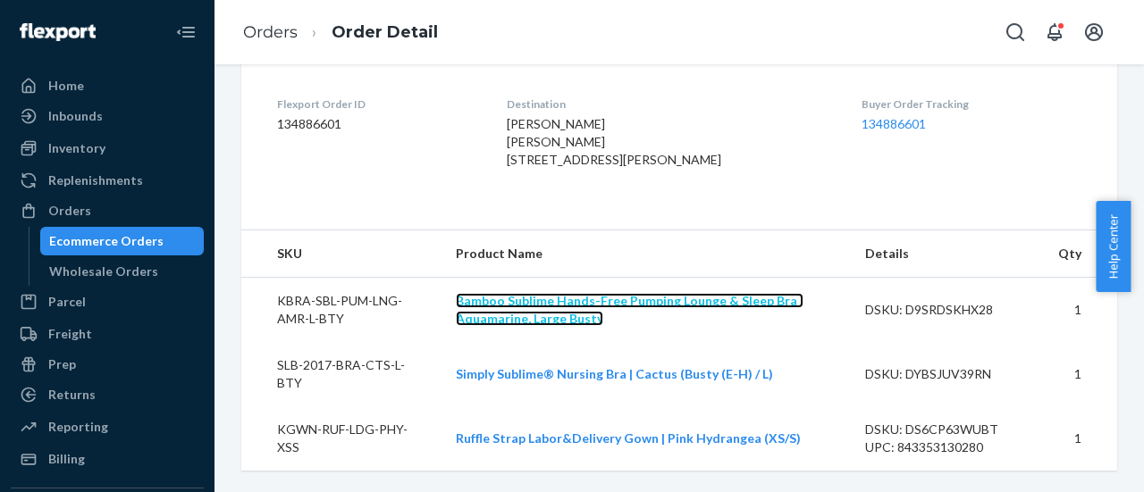
click at [534, 326] on link "Bamboo Sublime Hands-Free Pumping Lounge & Sleep Bra | Aquamarine, Large Busty" at bounding box center [630, 309] width 348 height 33
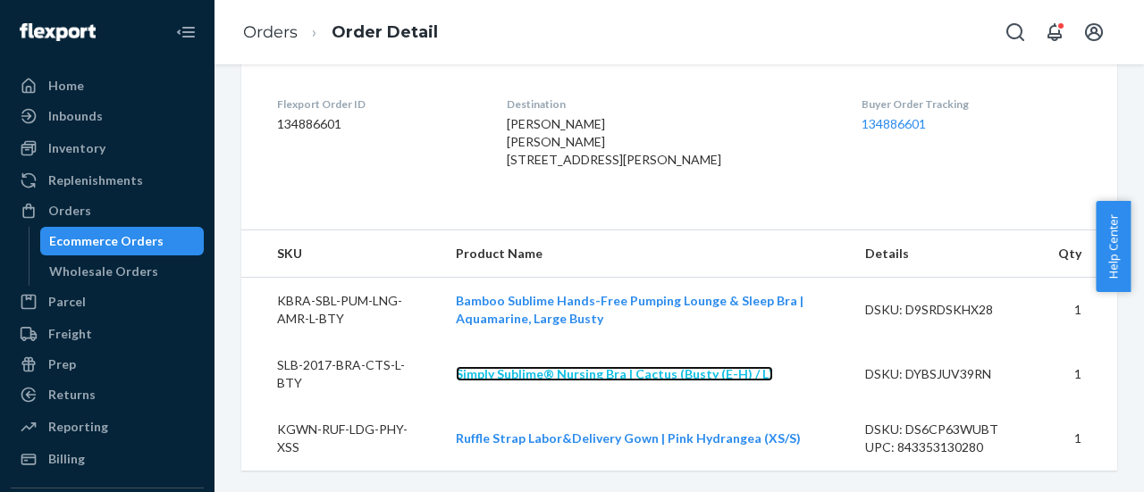
click at [542, 382] on link "Simply Sublime® Nursing Bra | Cactus (Busty (E-H) / L)" at bounding box center [614, 373] width 317 height 15
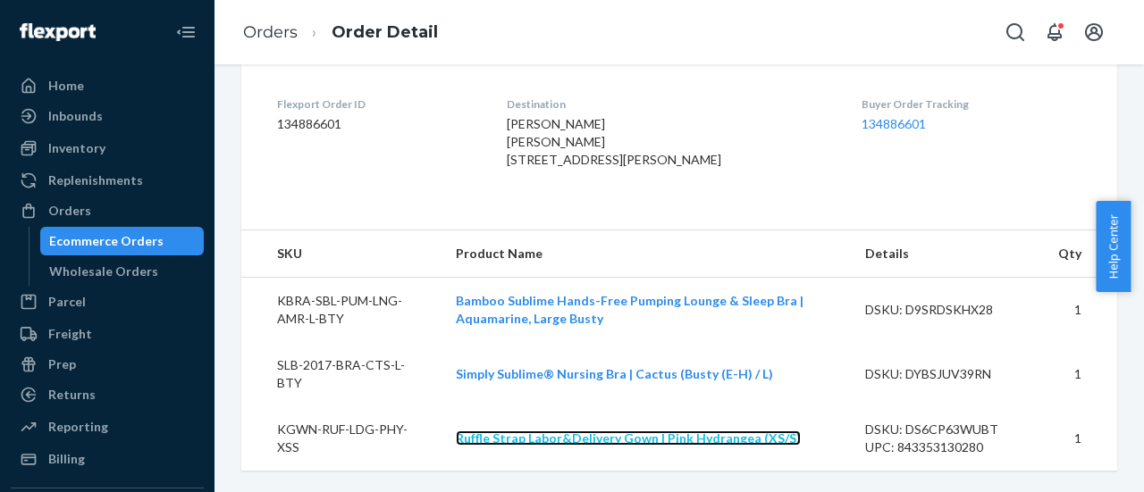
click at [551, 439] on link "Ruffle Strap Labor&Delivery Gown | Pink Hydrangea (XS/S)" at bounding box center [628, 438] width 345 height 15
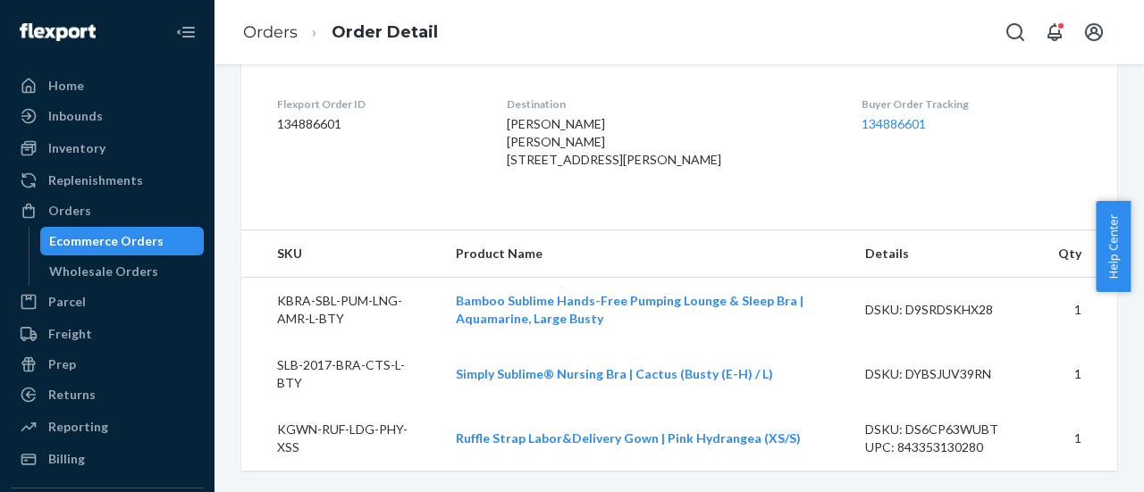
click at [311, 335] on td "KBRA-SBL-PUM-LNG-AMR-L-BTY" at bounding box center [341, 310] width 200 height 65
click at [342, 383] on td "SLB-2017-BRA-CTS-L-BTY" at bounding box center [341, 374] width 200 height 64
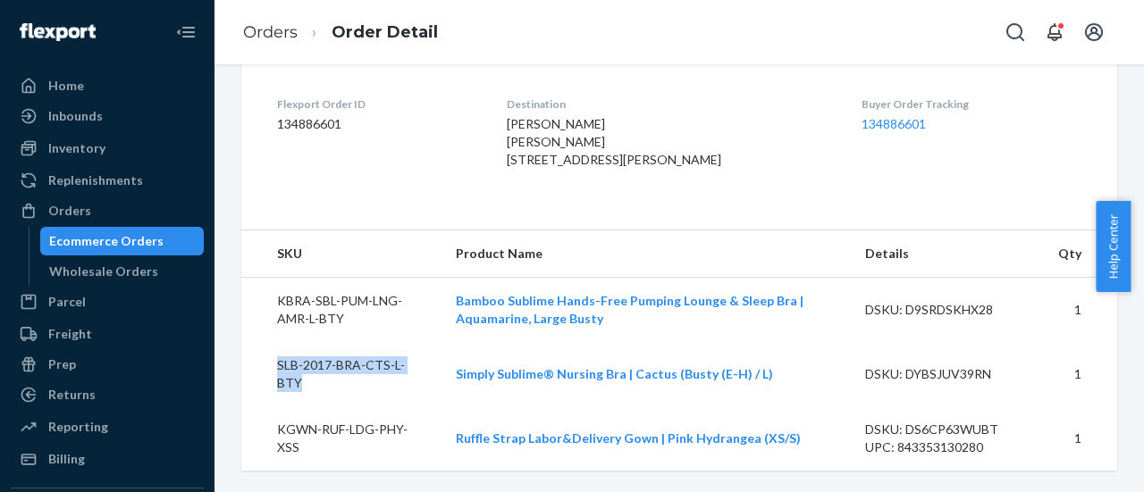
click at [342, 383] on td "SLB-2017-BRA-CTS-L-BTY" at bounding box center [341, 374] width 200 height 64
click at [309, 431] on td "KGWN-RUF-LDG-PHY-XSS" at bounding box center [341, 439] width 200 height 64
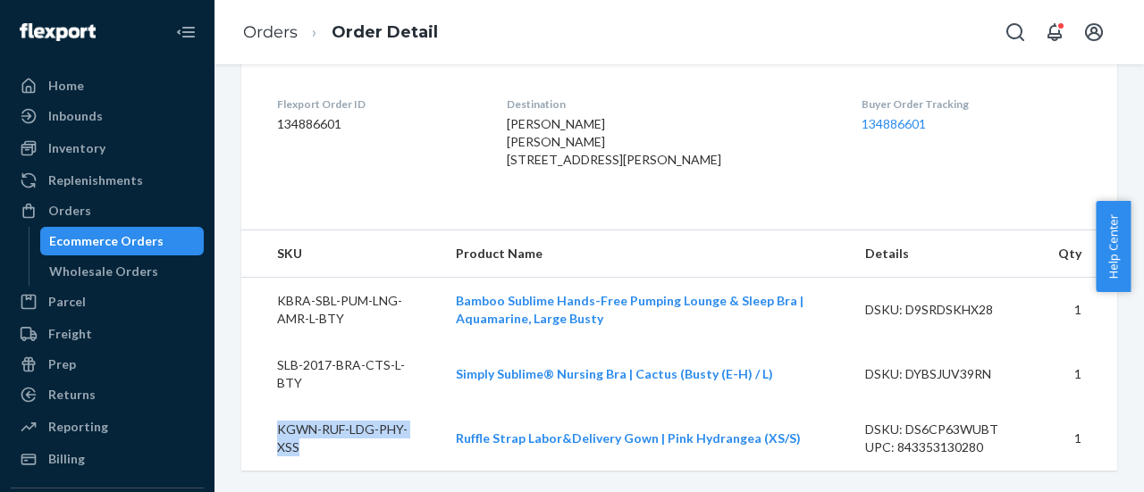
click at [309, 431] on td "KGWN-RUF-LDG-PHY-XSS" at bounding box center [341, 439] width 200 height 64
click at [109, 214] on div "Orders" at bounding box center [107, 210] width 189 height 25
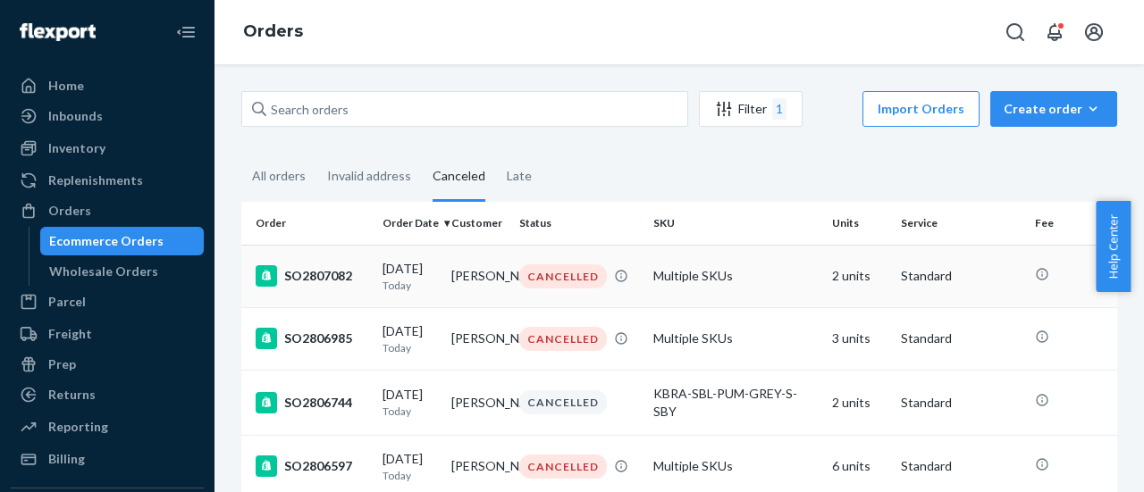
click at [332, 269] on div "SO2807082" at bounding box center [312, 275] width 113 height 21
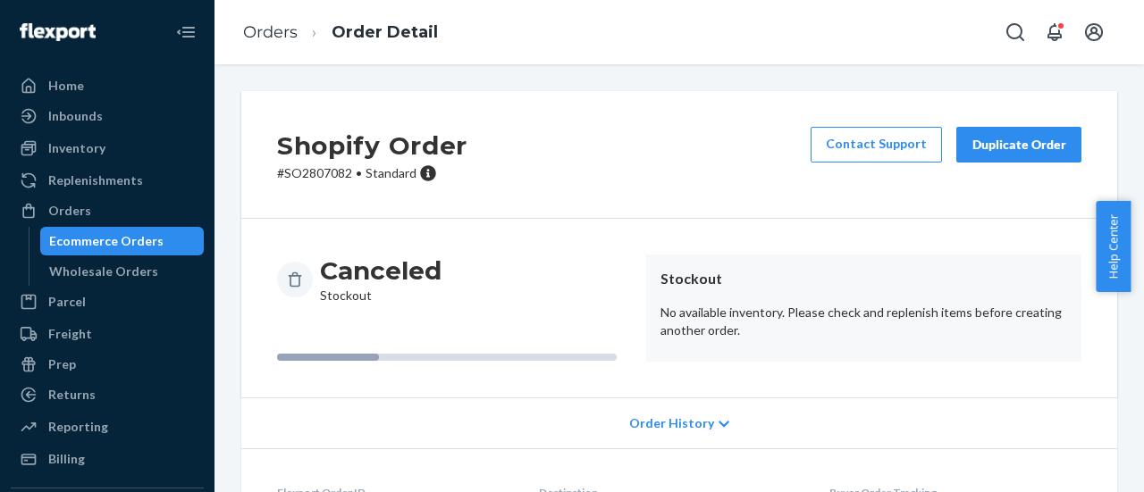
click at [332, 175] on p "# SO2807082 • Standard" at bounding box center [372, 173] width 190 height 18
click at [332, 174] on p "# SO2807082 • Standard" at bounding box center [372, 173] width 190 height 18
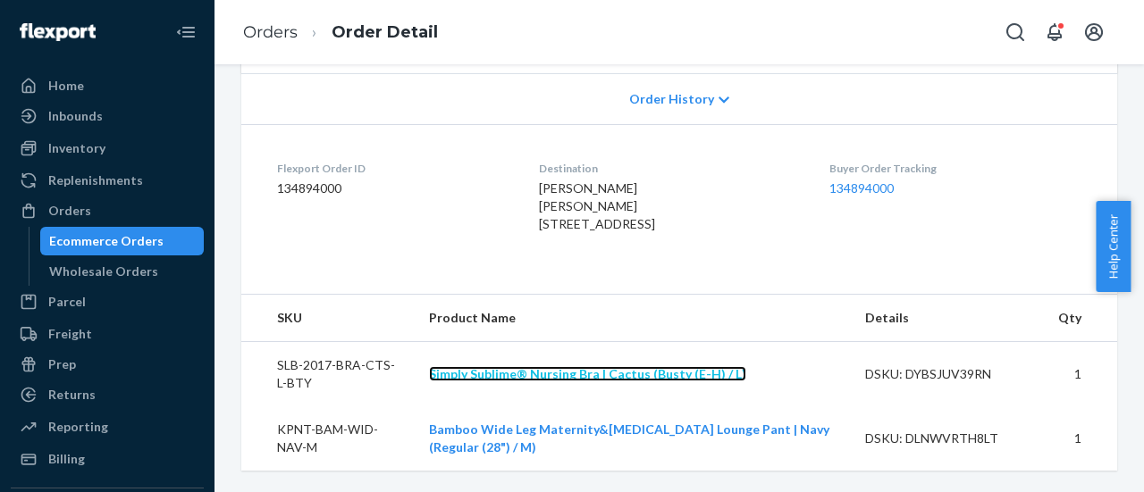
click at [450, 378] on link "Simply Sublime® Nursing Bra | Cactus (Busty (E-H) / L)" at bounding box center [587, 373] width 317 height 15
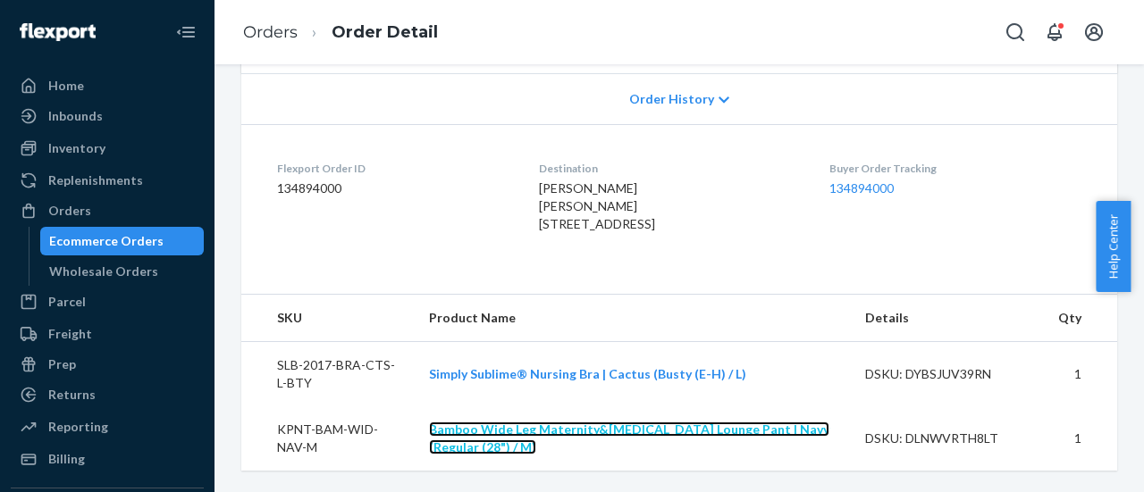
click at [470, 428] on link "Bamboo Wide Leg Maternity&[MEDICAL_DATA] Lounge Pant | Navy (Regular (28") / M)" at bounding box center [629, 438] width 400 height 33
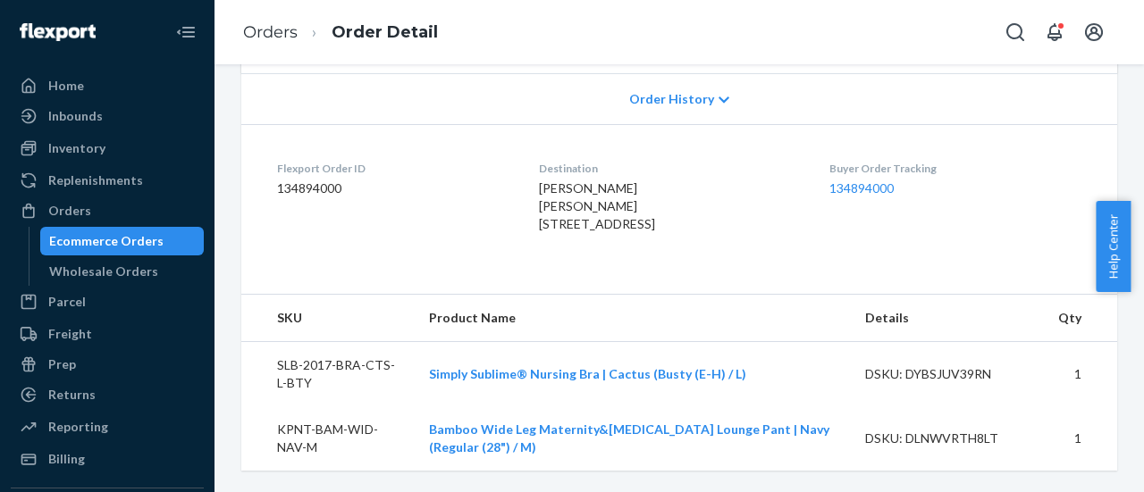
click at [358, 364] on td "SLB-2017-BRA-CTS-L-BTY" at bounding box center [327, 374] width 173 height 65
click at [317, 441] on td "KPNT-BAM-WID-NAV-M" at bounding box center [327, 439] width 173 height 64
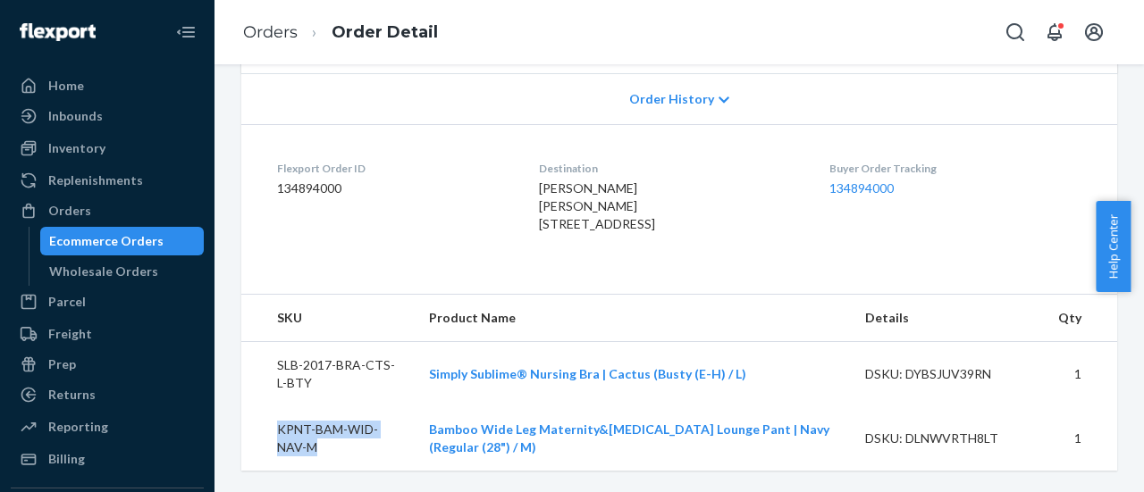
click at [317, 441] on td "KPNT-BAM-WID-NAV-M" at bounding box center [327, 439] width 173 height 64
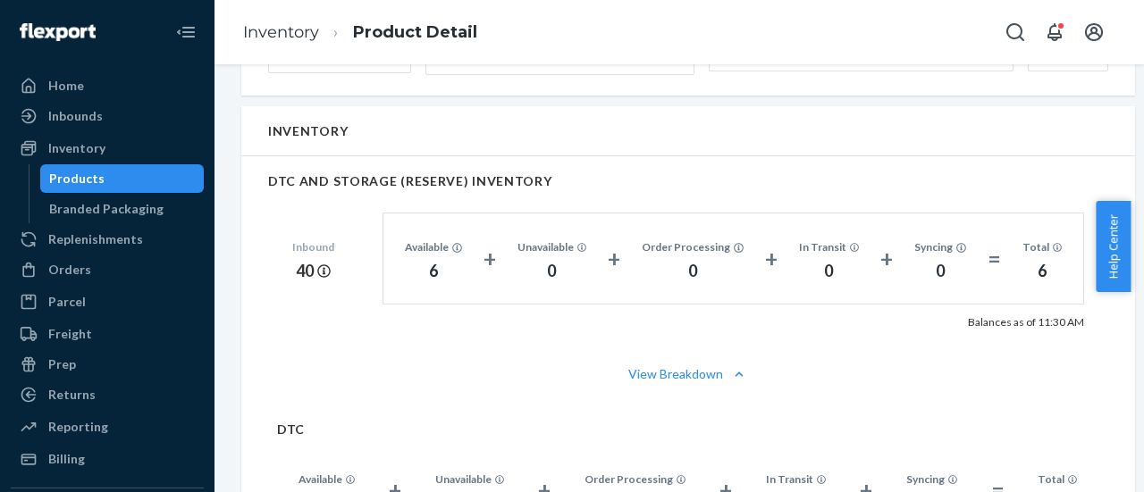
scroll to position [983, 0]
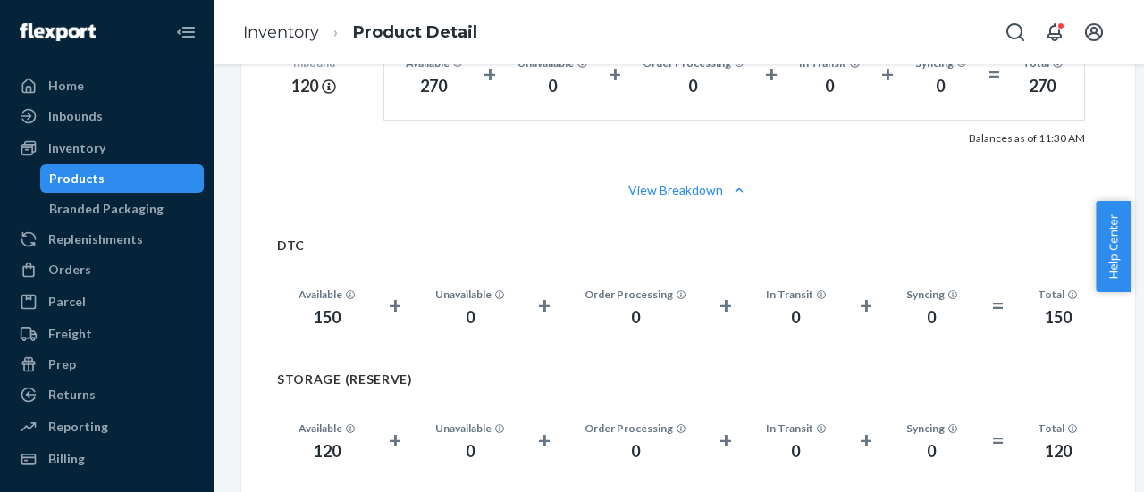
scroll to position [1162, 0]
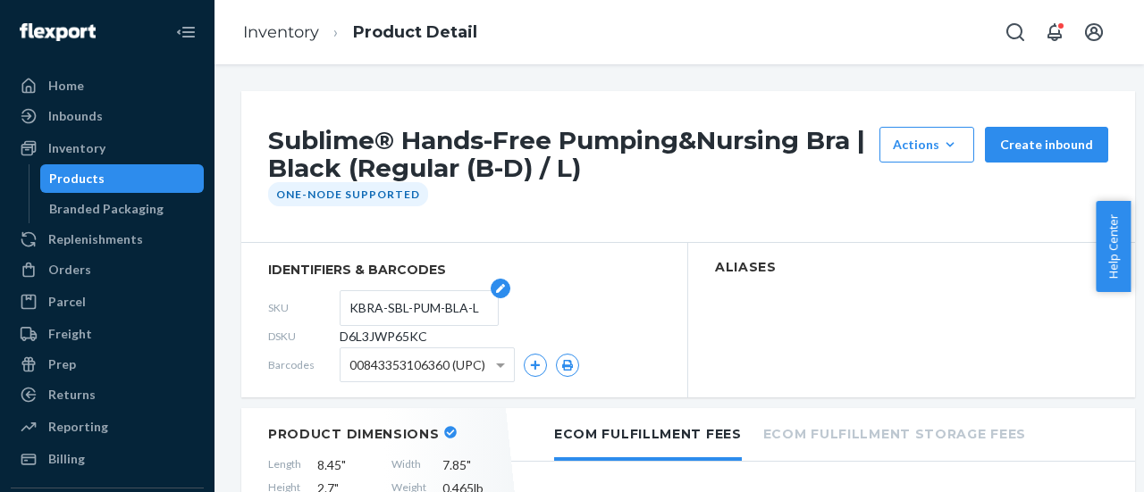
click at [397, 307] on input "KBRA-SBL-PUM-BLA-L" at bounding box center [418, 308] width 139 height 34
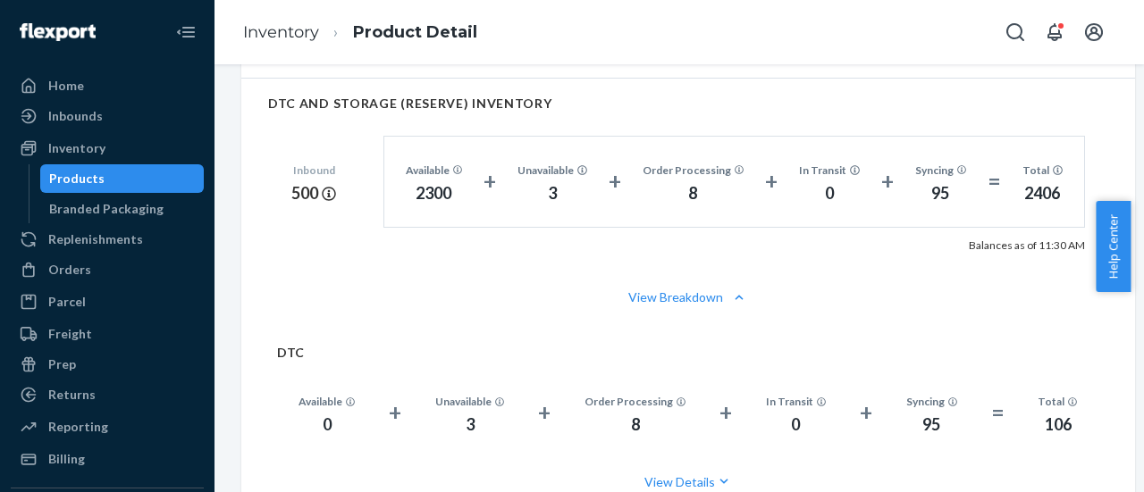
scroll to position [1072, 0]
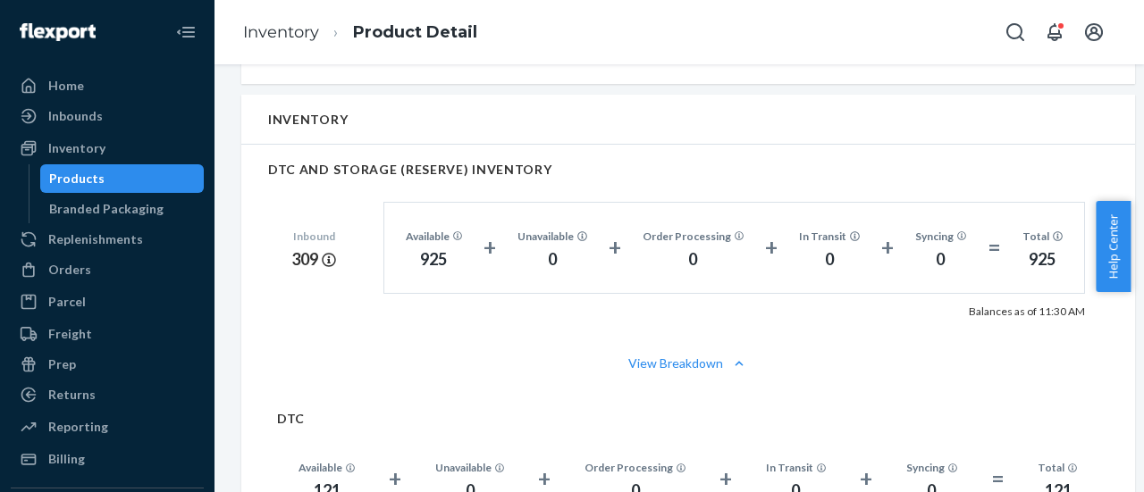
scroll to position [1072, 0]
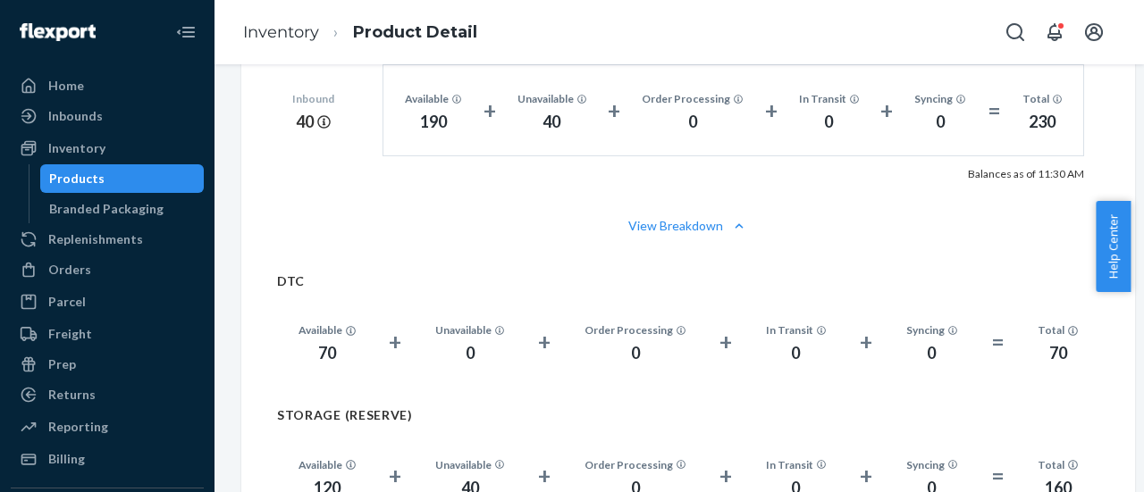
scroll to position [1072, 0]
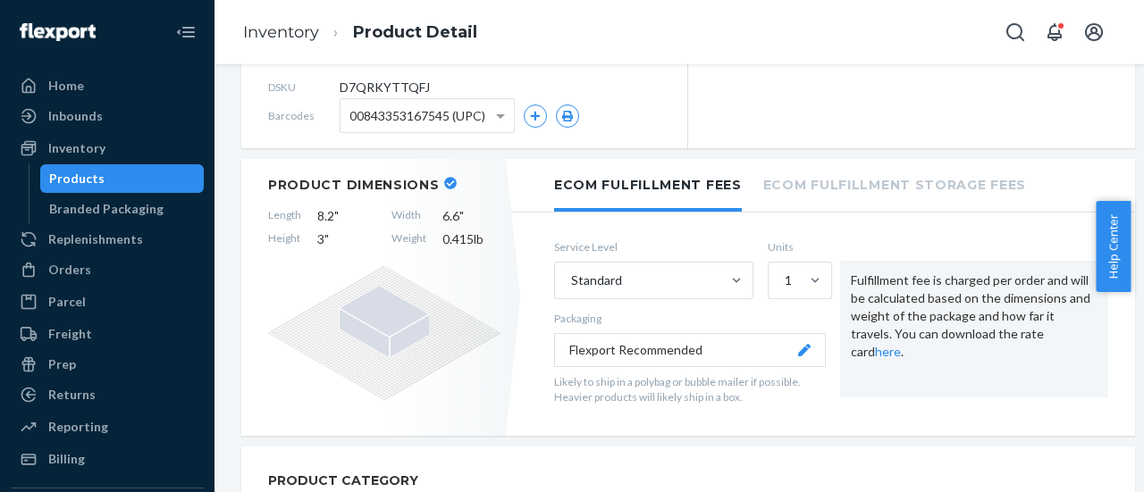
scroll to position [89, 0]
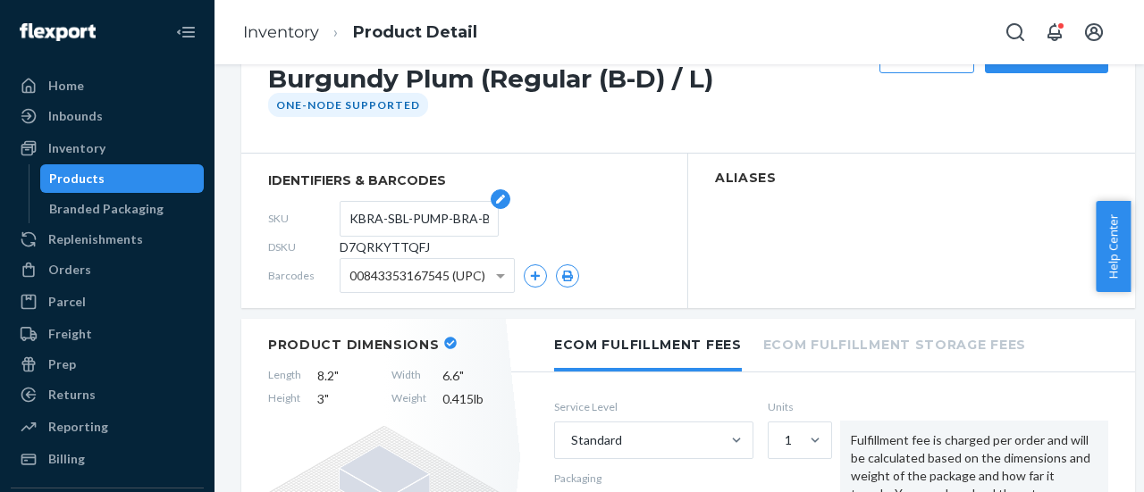
click at [382, 223] on input "KBRA-SBL-PUMP-BRA-BRG-L" at bounding box center [418, 219] width 139 height 34
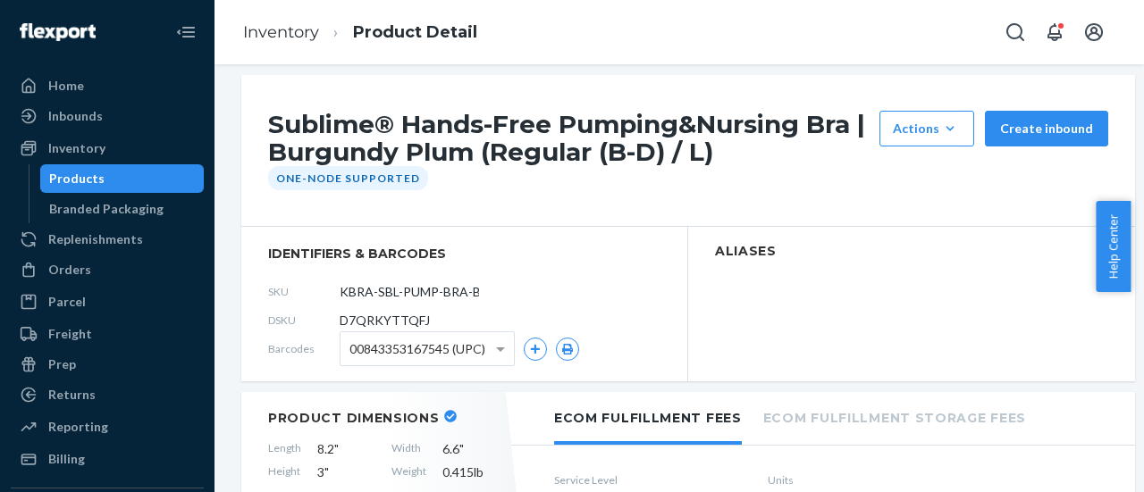
scroll to position [0, 0]
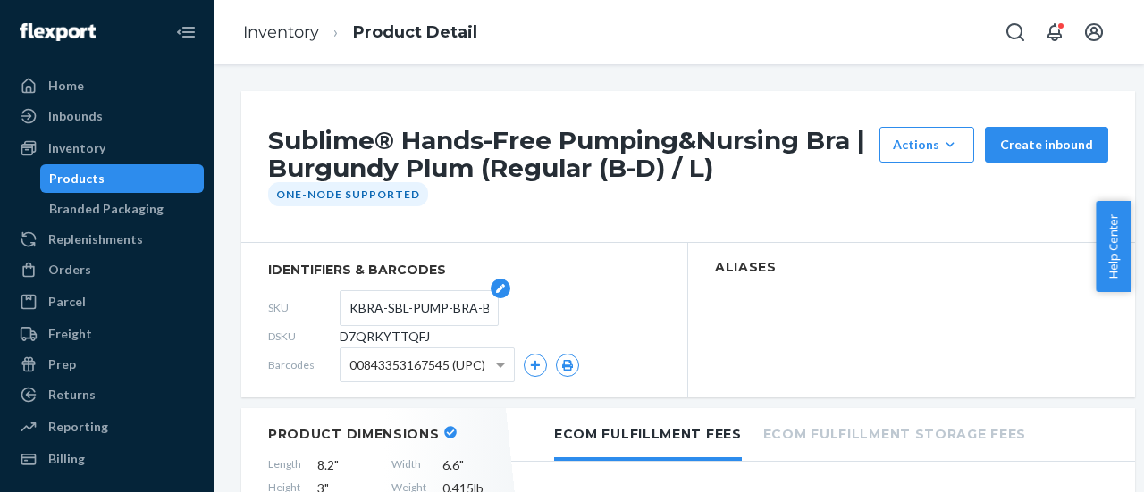
click at [406, 307] on input "KBRA-SBL-PUMP-BRA-BRG-L" at bounding box center [418, 308] width 139 height 34
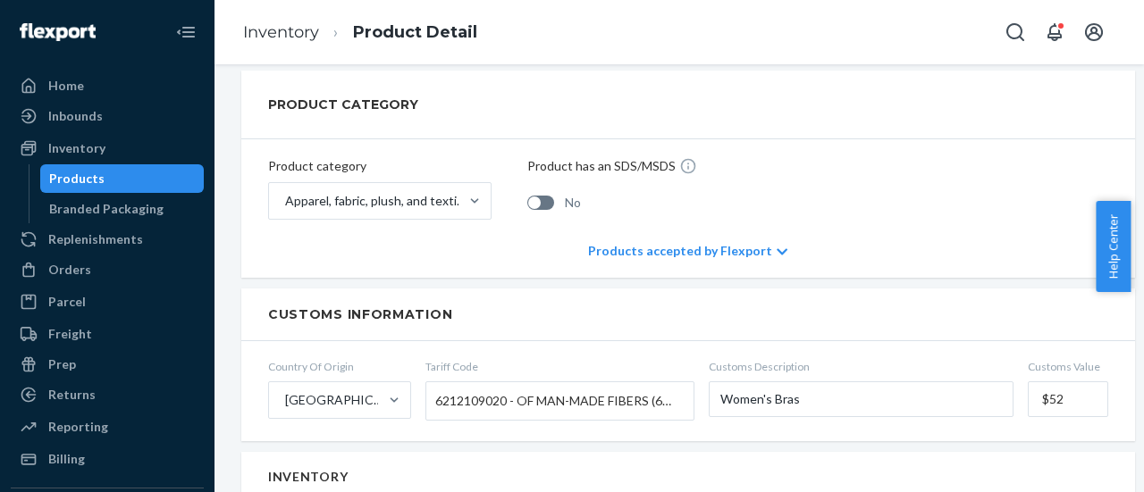
scroll to position [1072, 0]
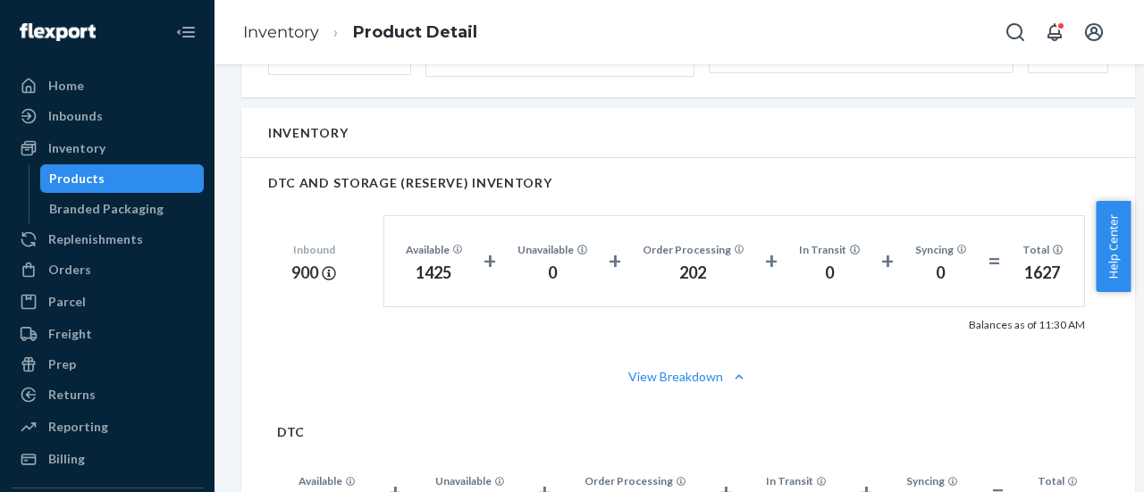
scroll to position [1072, 0]
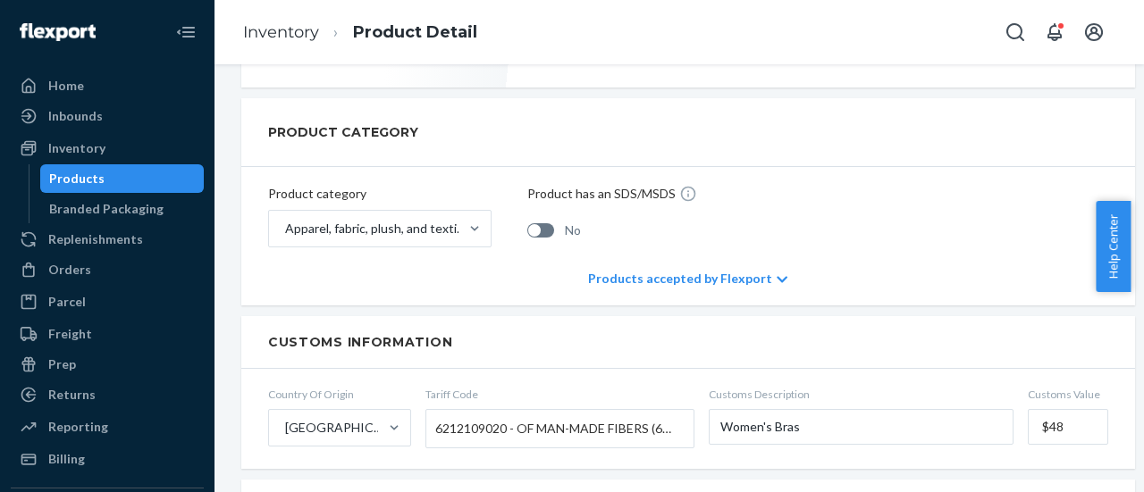
scroll to position [1072, 0]
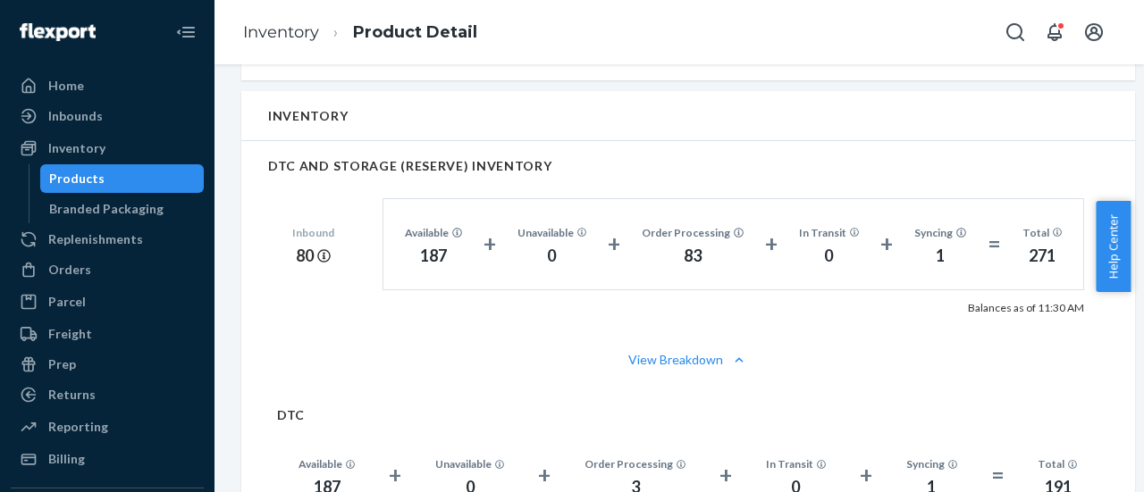
scroll to position [1072, 0]
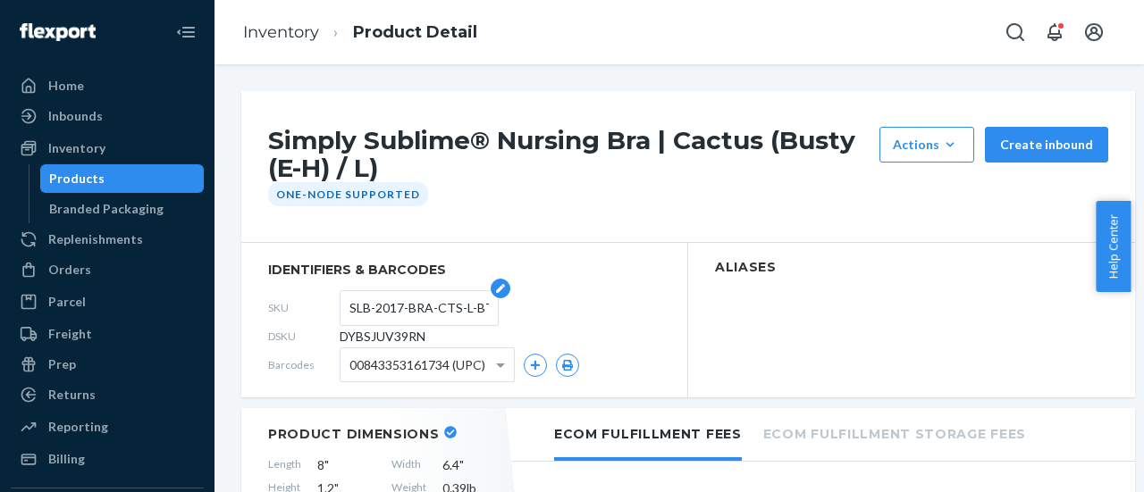
click at [375, 306] on input "SLB-2017-BRA-CTS-L-BTY" at bounding box center [418, 308] width 139 height 34
click at [460, 317] on input "SLB-2017-BRA-CTS-L-BTY" at bounding box center [418, 308] width 139 height 34
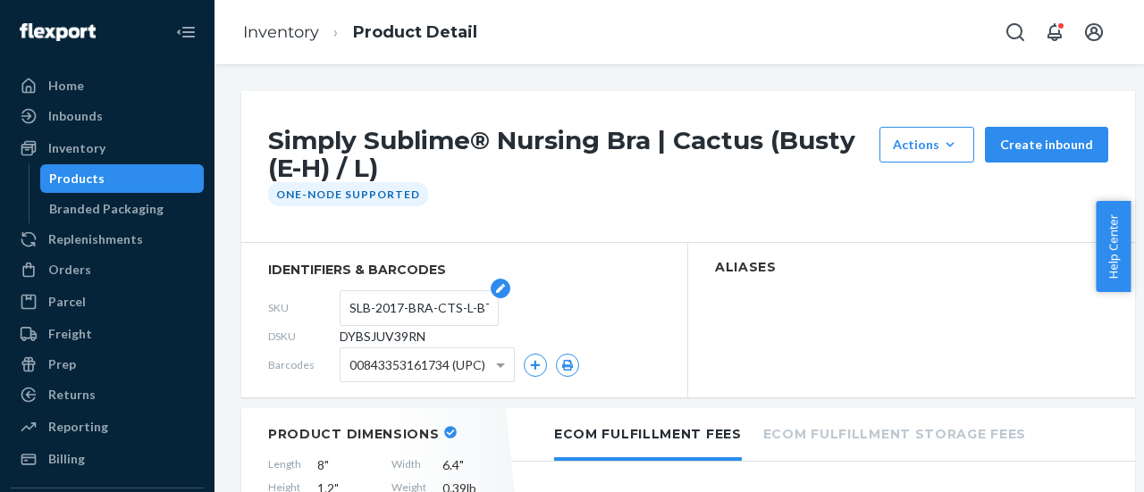
click at [460, 317] on input "SLB-2017-BRA-CTS-L-BTY" at bounding box center [418, 308] width 139 height 34
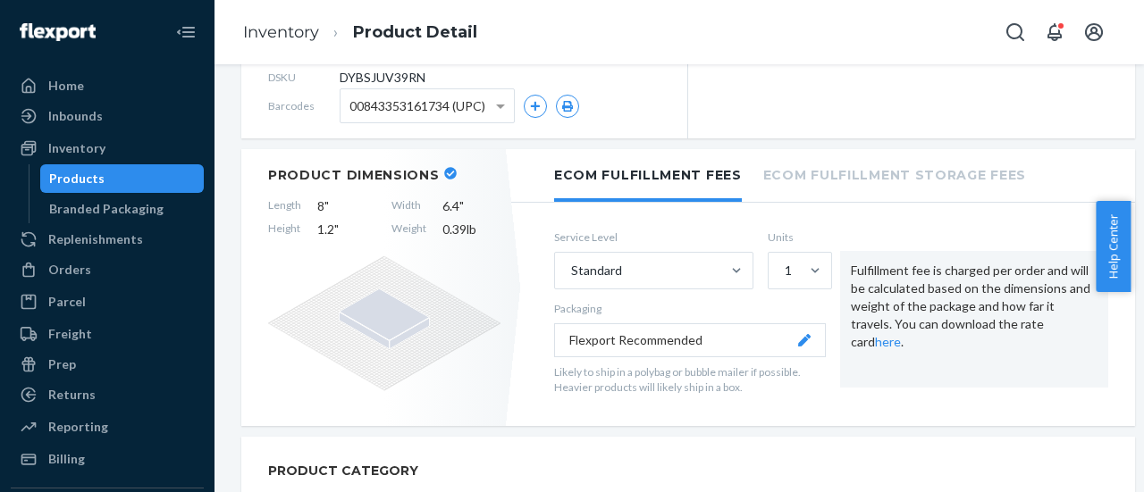
scroll to position [179, 0]
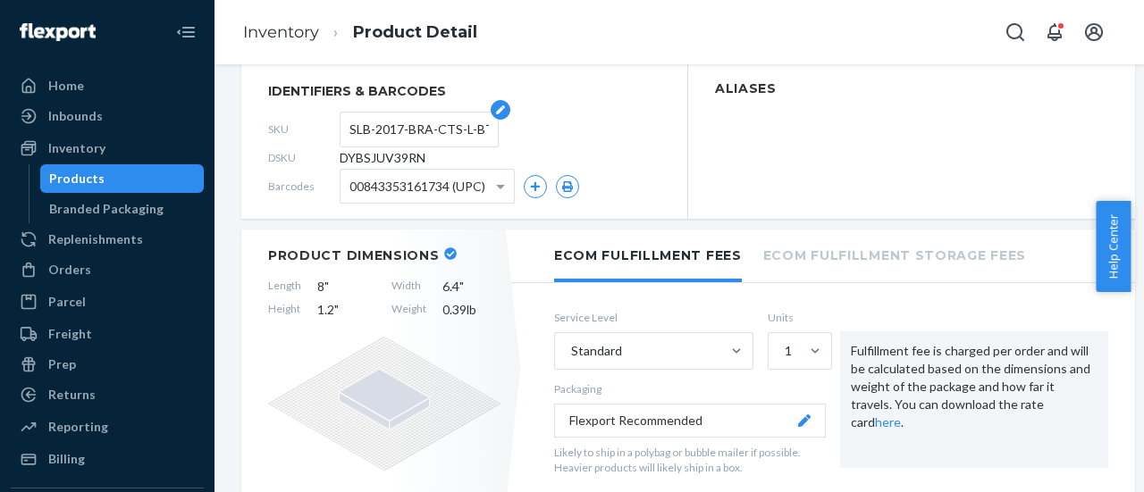
click at [401, 137] on input "SLB-2017-BRA-CTS-L-BTY" at bounding box center [418, 130] width 139 height 34
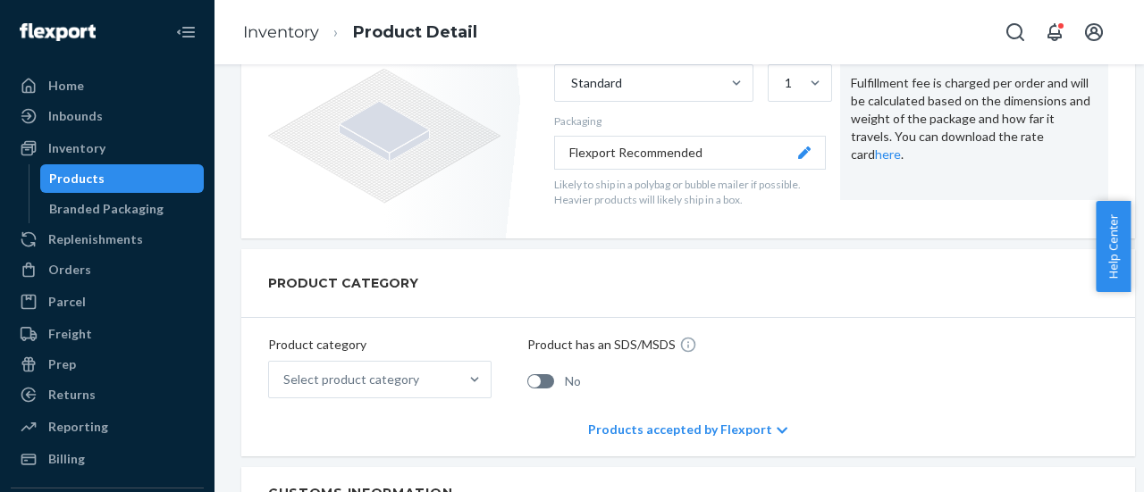
scroll to position [804, 0]
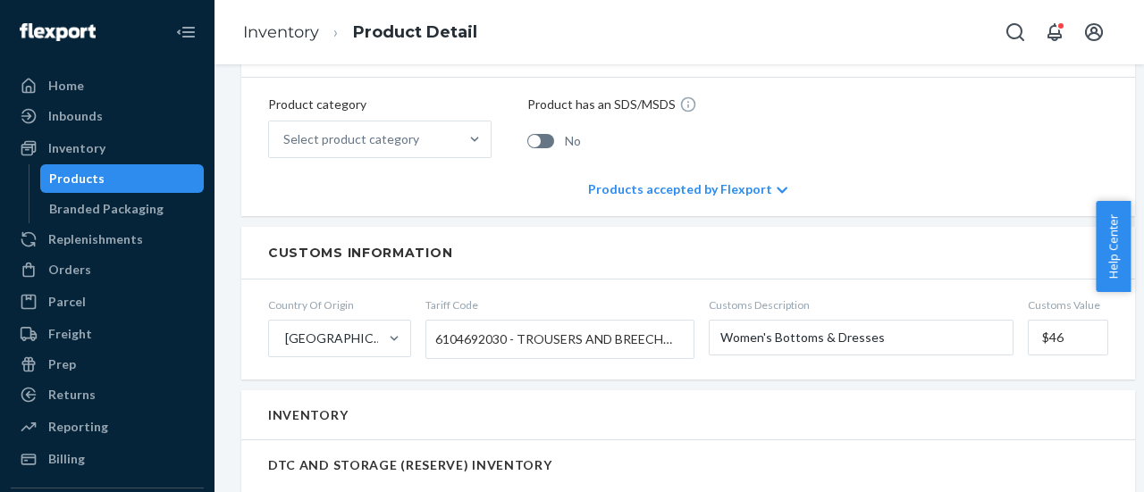
scroll to position [1072, 0]
